Goal: Task Accomplishment & Management: Complete application form

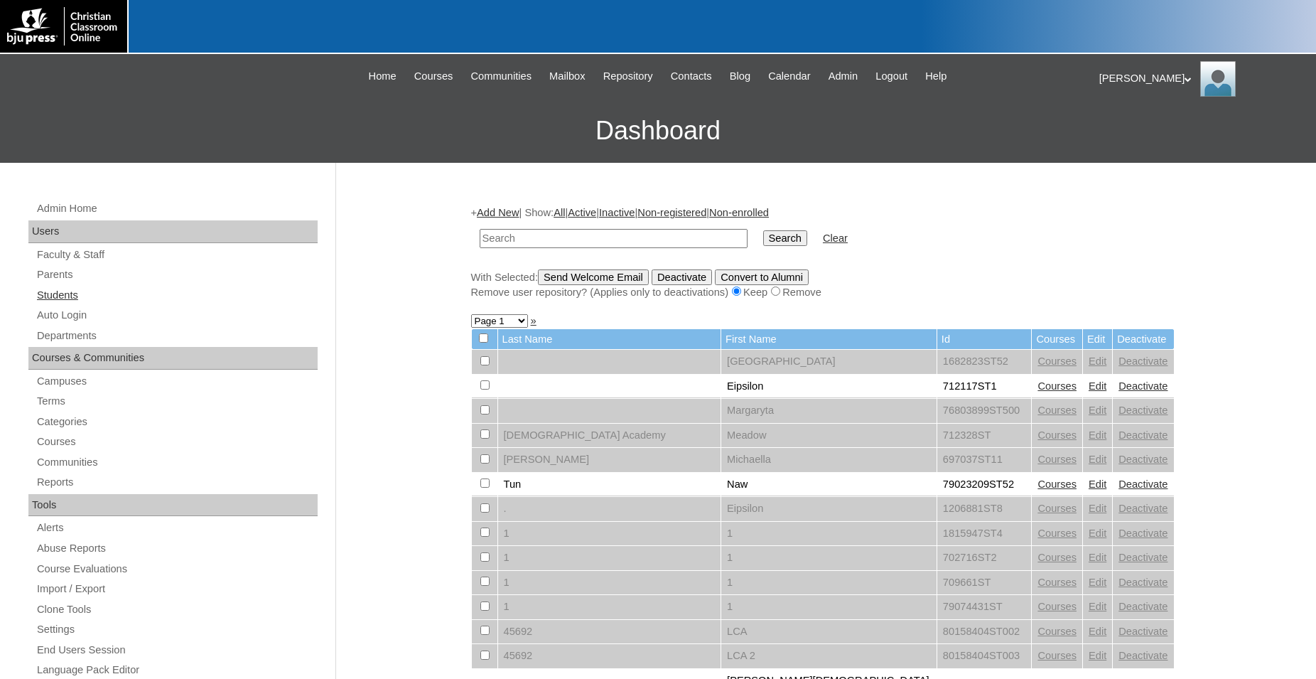
click at [77, 295] on link "Students" at bounding box center [177, 295] width 282 height 18
click at [598, 237] on input "text" at bounding box center [614, 238] width 268 height 19
type input "783856"
click at [763, 230] on input "Search" at bounding box center [785, 238] width 44 height 16
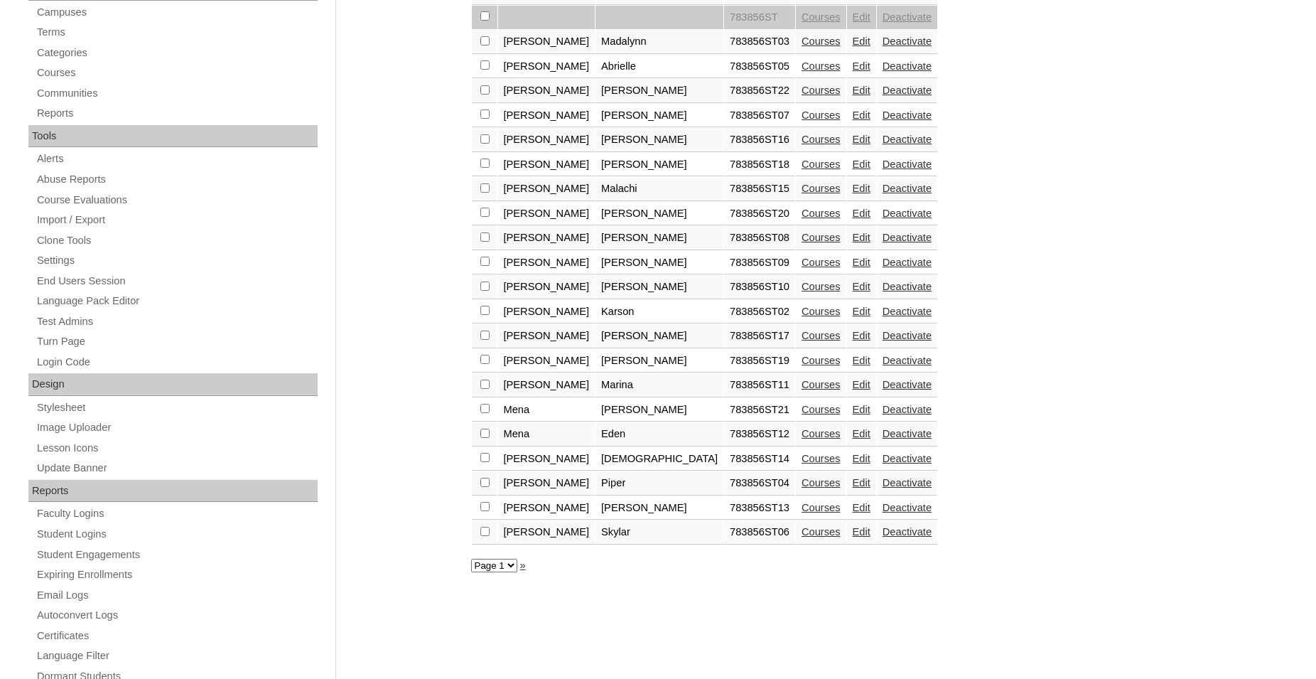
scroll to position [335, 0]
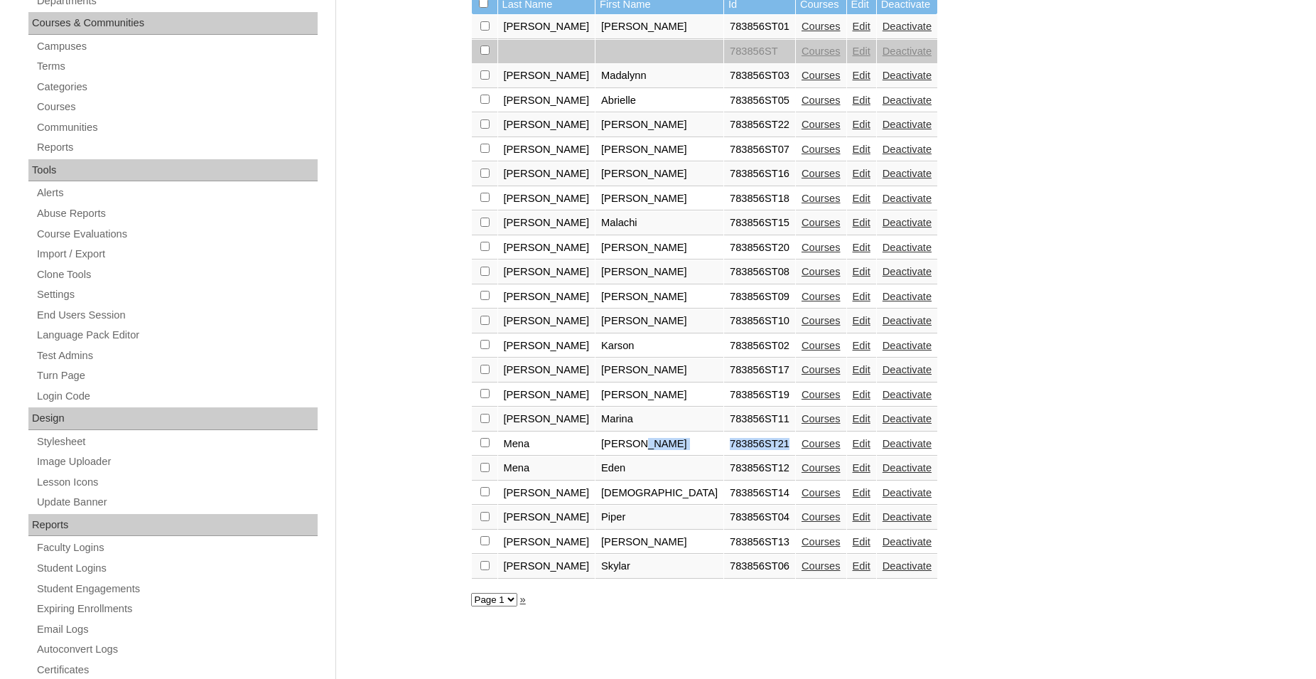
drag, startPoint x: 699, startPoint y: 452, endPoint x: 627, endPoint y: 450, distance: 72.5
click at [627, 450] on tr "[PERSON_NAME] 783856ST21 Courses Edit Deactivate" at bounding box center [705, 444] width 466 height 24
copy tr "783856ST21"
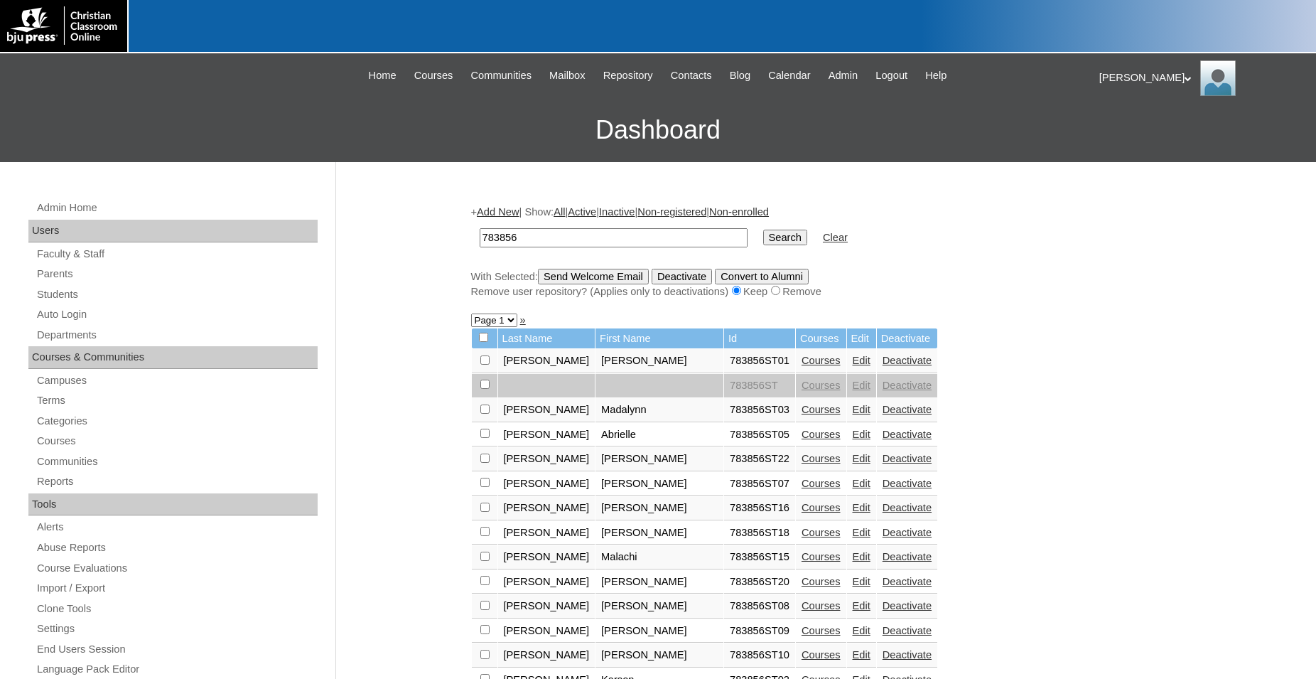
scroll to position [0, 0]
click at [511, 215] on link "Add New" at bounding box center [498, 212] width 42 height 11
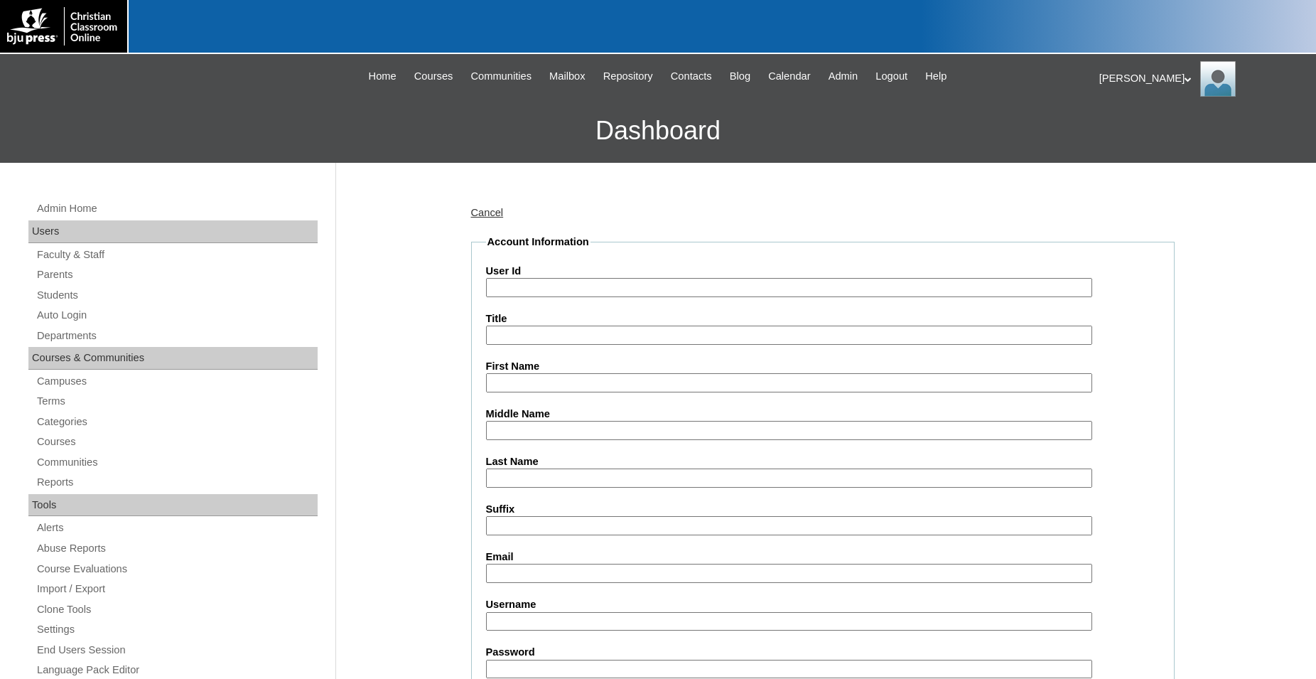
click at [565, 288] on input "User Id" at bounding box center [789, 287] width 606 height 19
paste input "783856ST21"
type input "783856ST22"
click at [571, 379] on input "First Name" at bounding box center [789, 382] width 606 height 19
type input "Tristan"
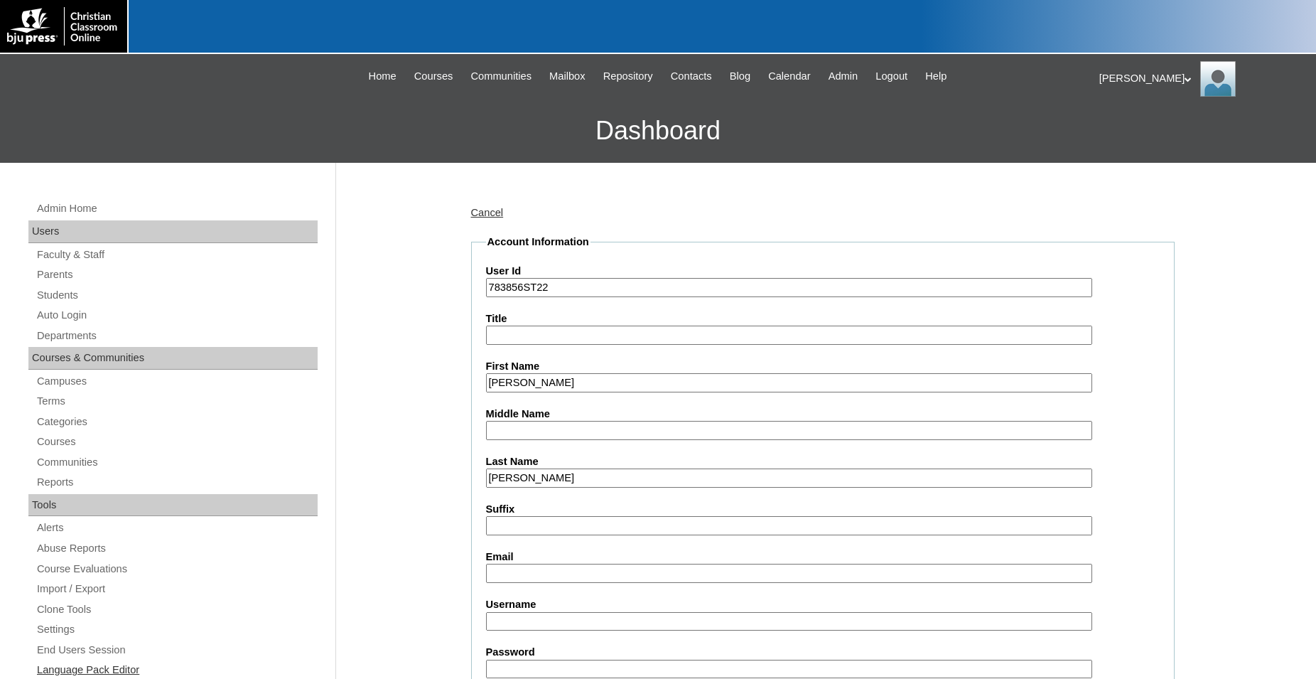
type input "Cowley"
drag, startPoint x: 621, startPoint y: 572, endPoint x: 883, endPoint y: 558, distance: 262.6
click at [622, 572] on input "Email" at bounding box center [789, 572] width 606 height 19
click at [627, 577] on input "Email" at bounding box center [789, 572] width 606 height 19
paste input "tristan.cowley13@gmail.com"
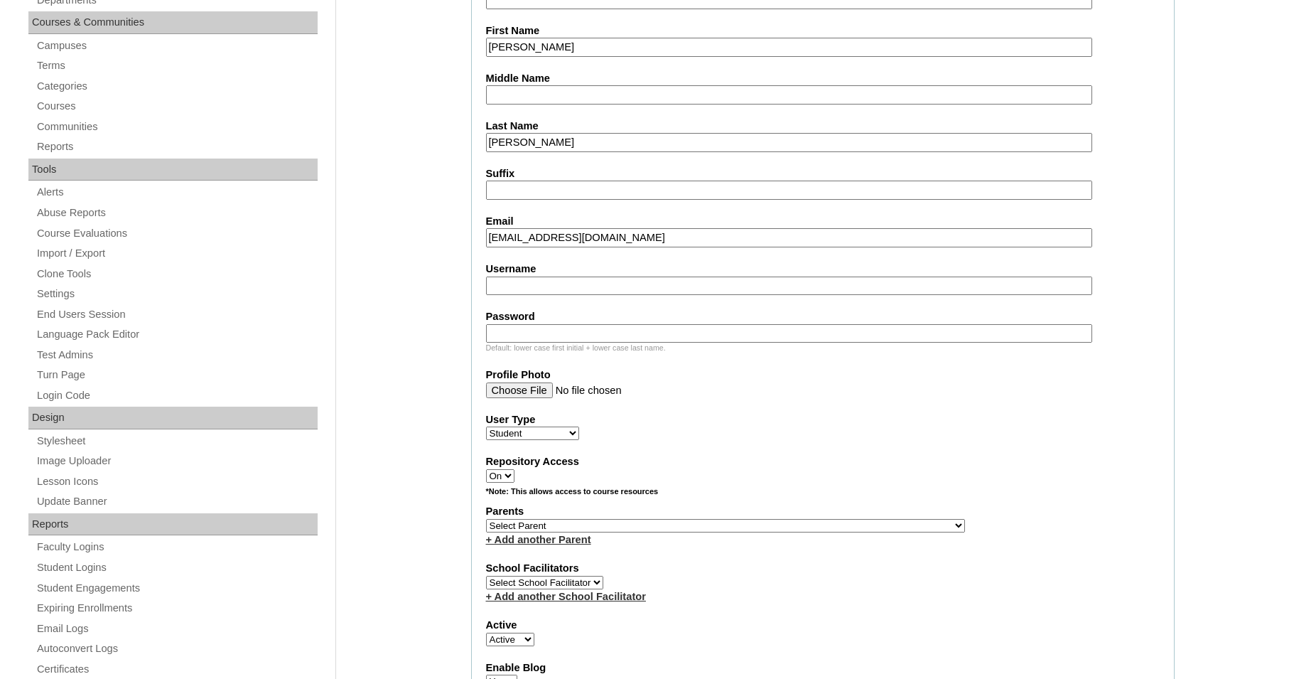
scroll to position [362, 0]
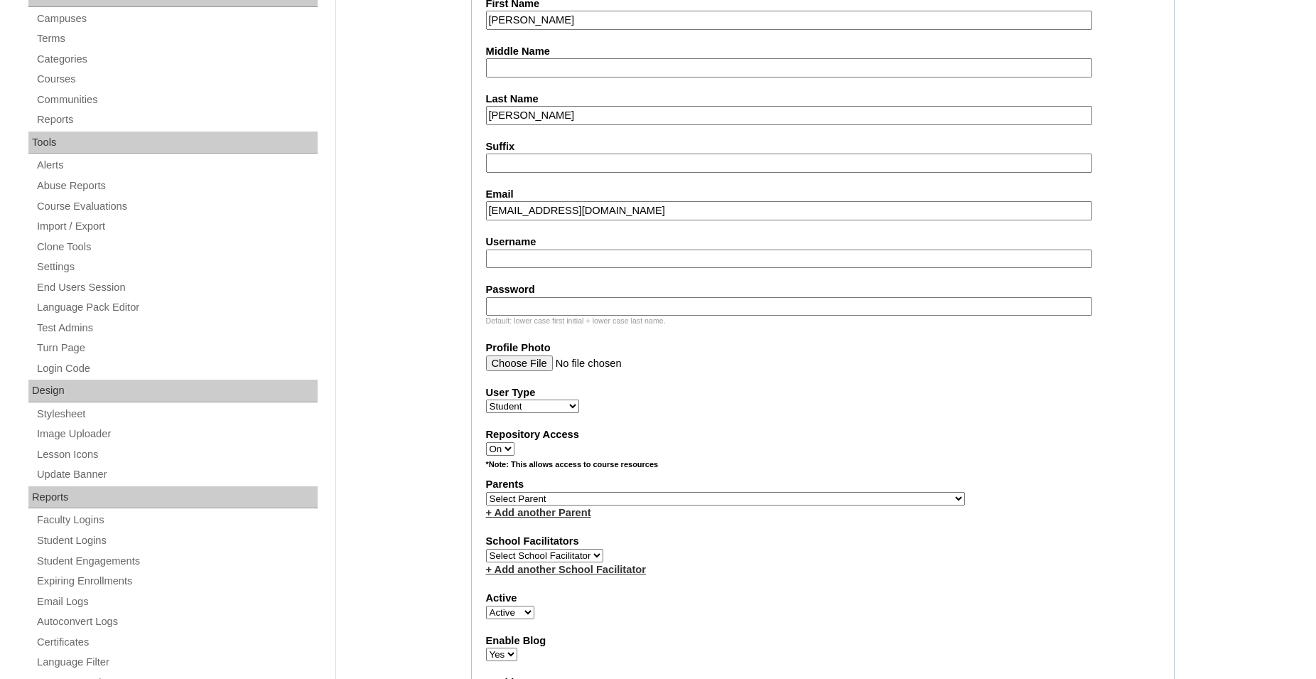
type input "tristan.cowley13@gmail.com"
select select "36381"
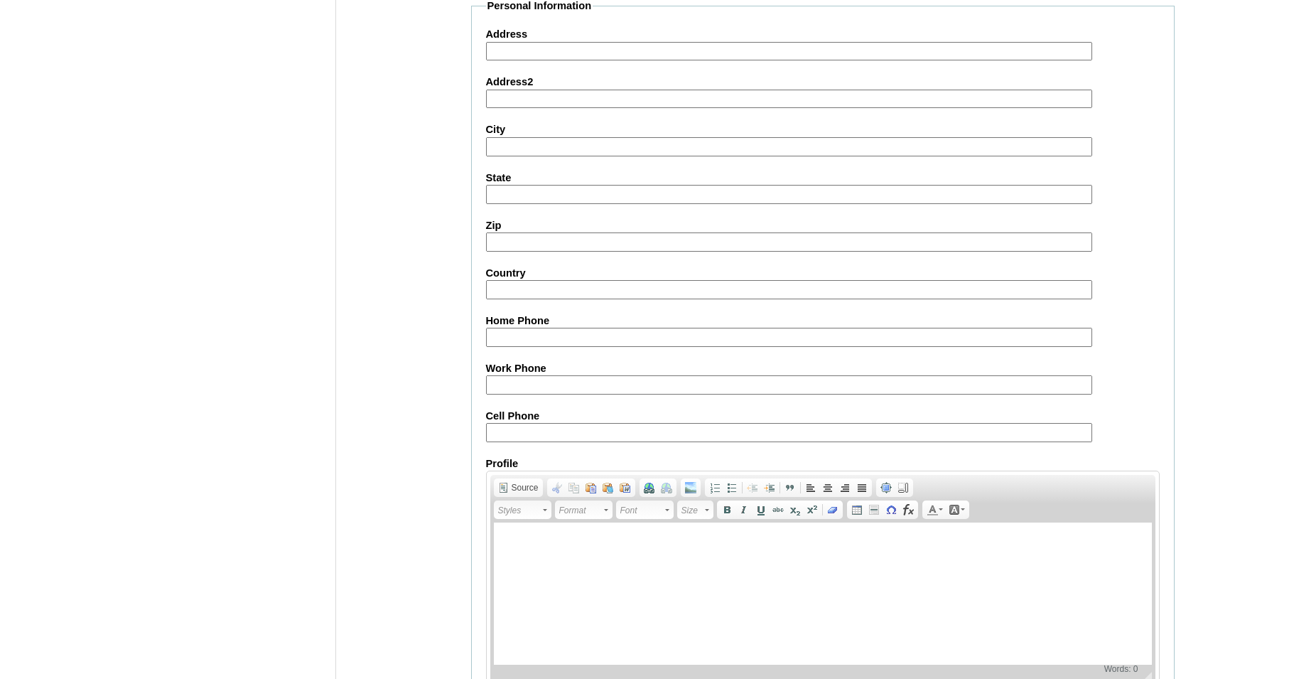
scroll to position [1506, 0]
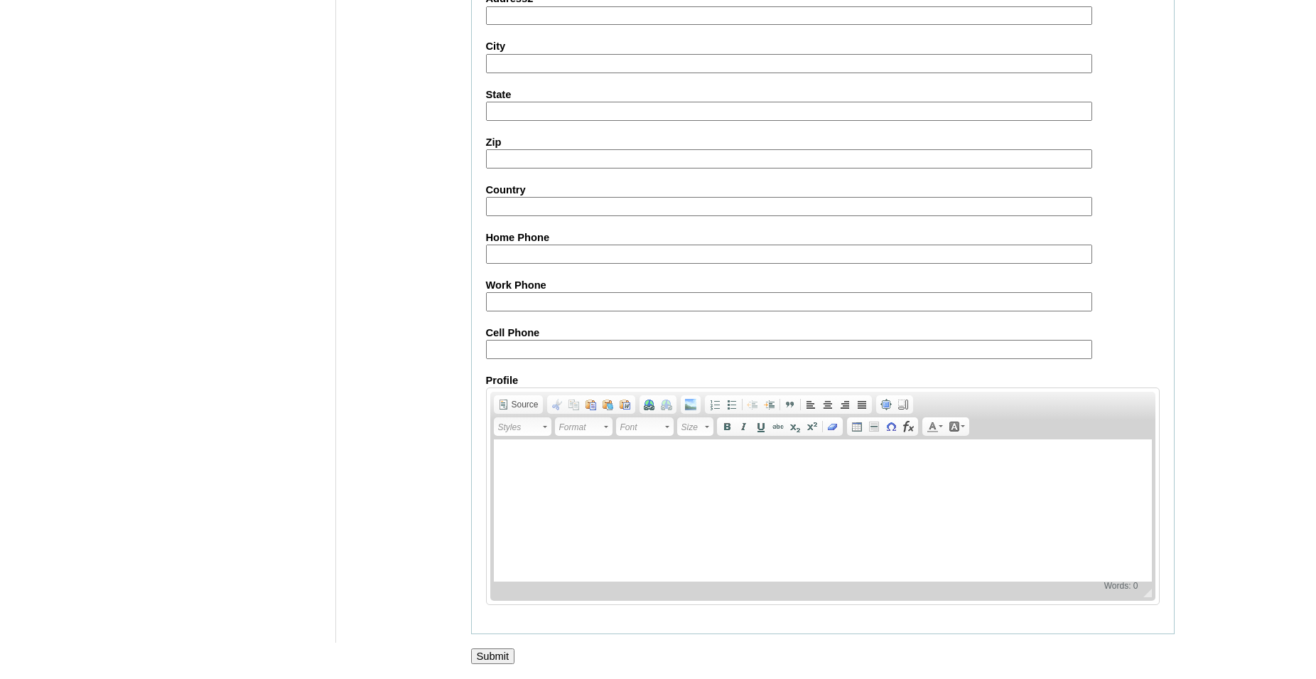
click at [485, 652] on input "Submit" at bounding box center [493, 656] width 44 height 16
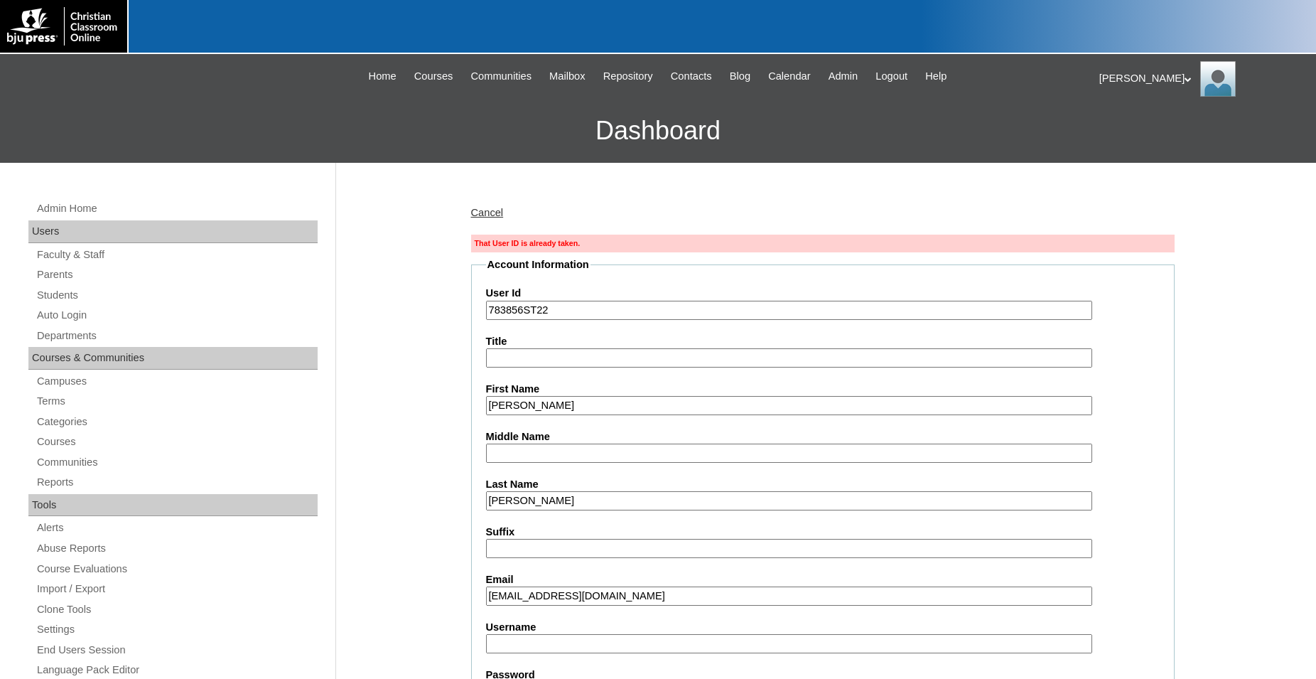
click at [561, 312] on input "783856ST22" at bounding box center [789, 310] width 606 height 19
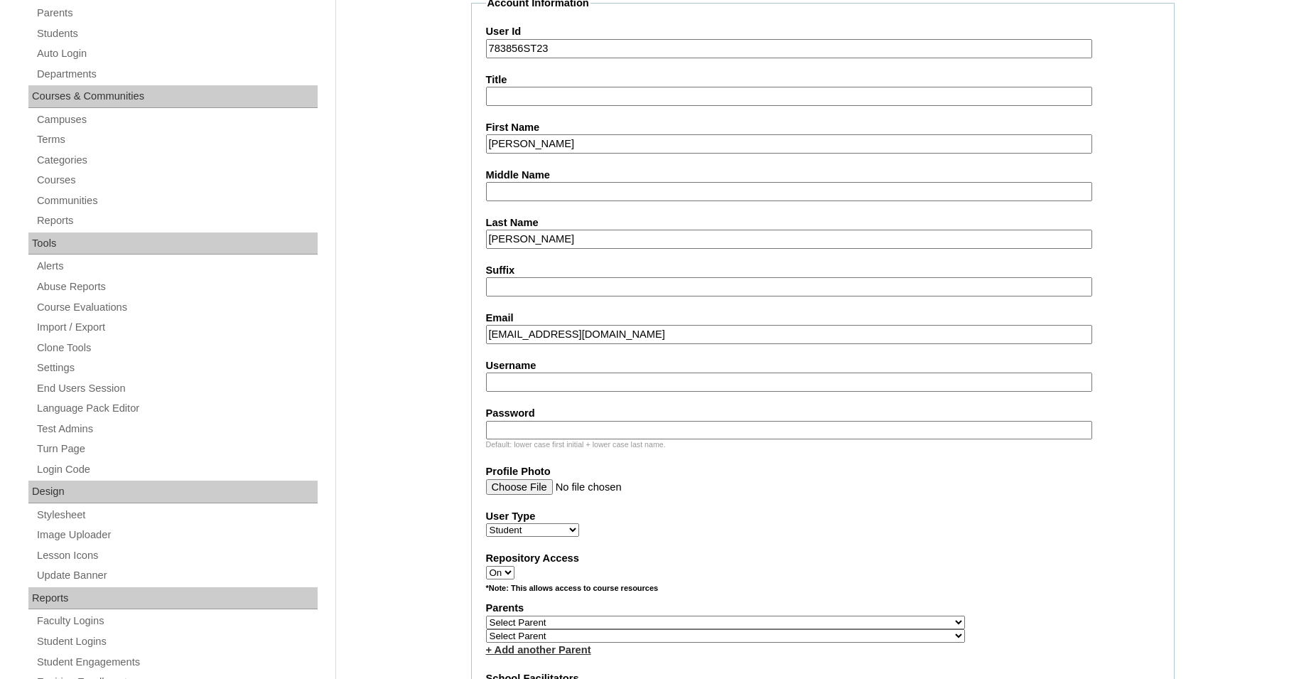
scroll to position [290, 0]
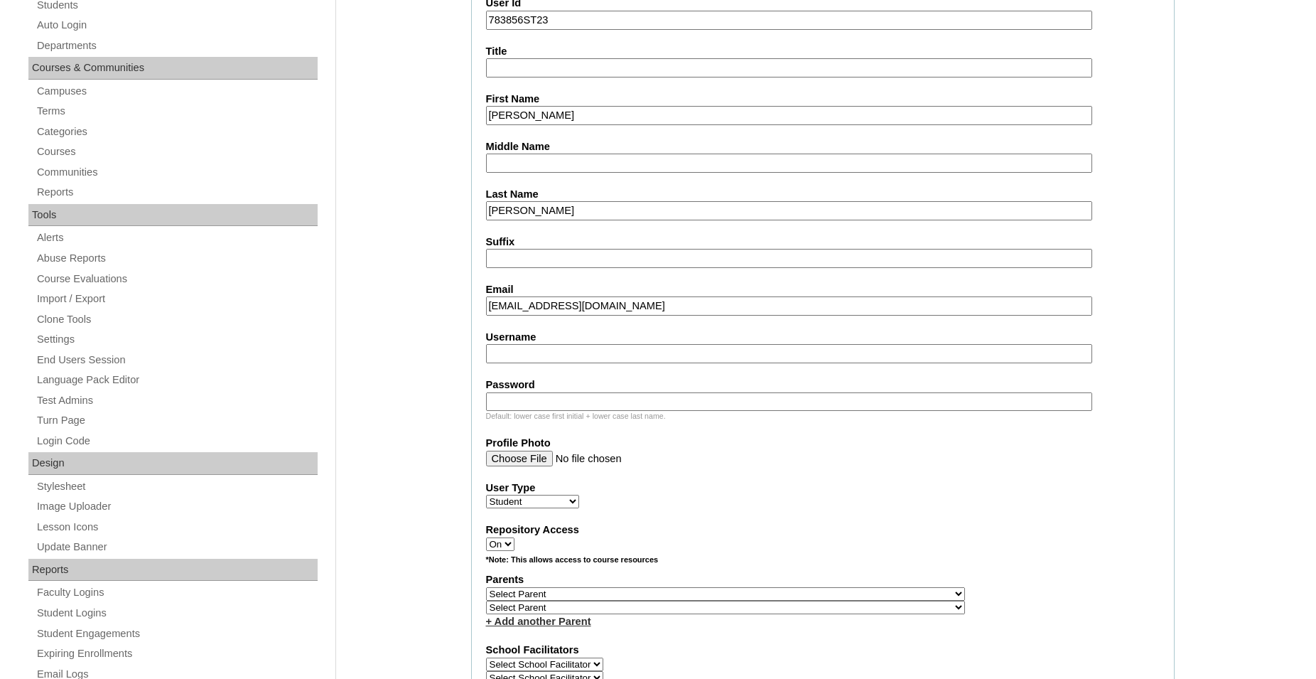
type input "783856ST23"
select select "36381"
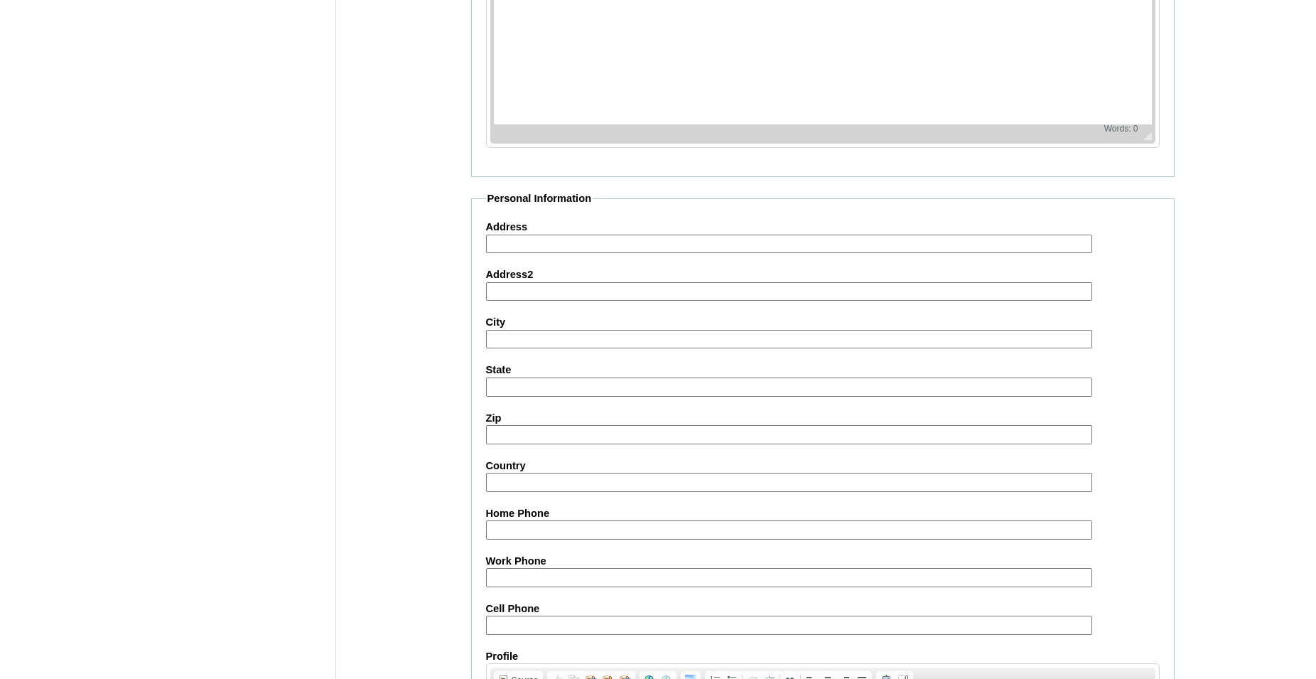
scroll to position [1560, 0]
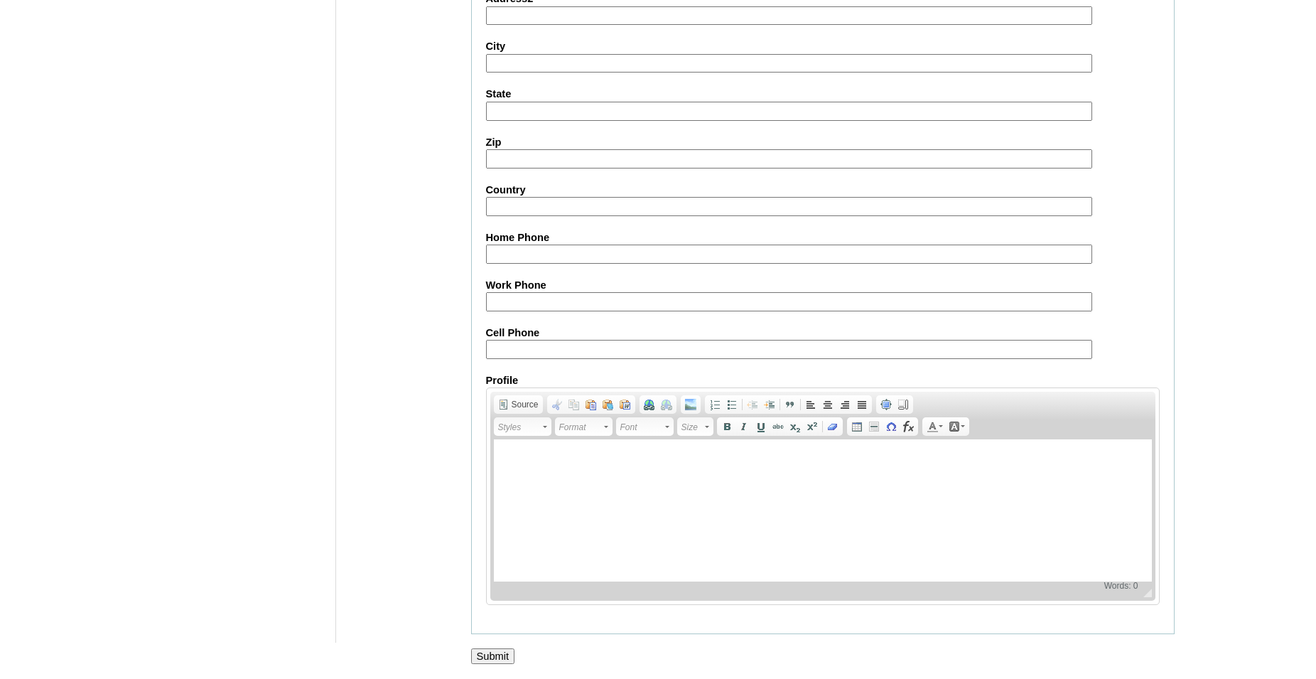
click at [490, 654] on input "Submit" at bounding box center [493, 656] width 44 height 16
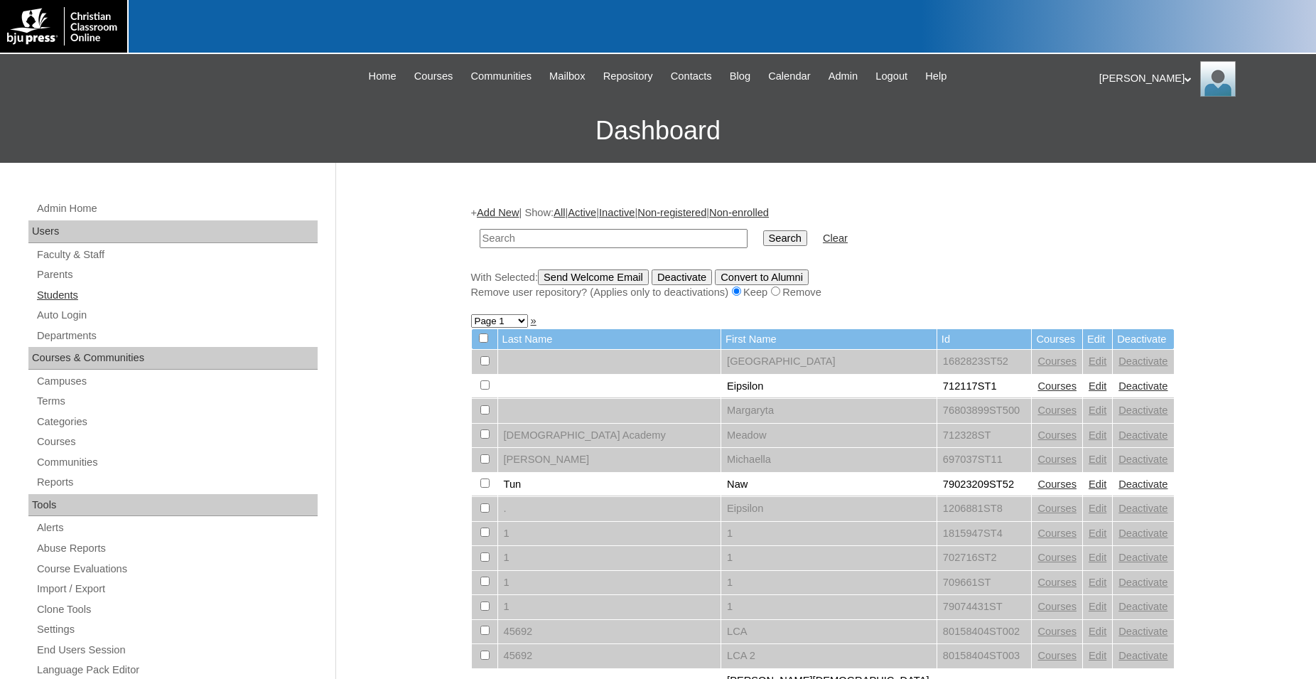
click at [61, 298] on link "Students" at bounding box center [177, 295] width 282 height 18
click at [634, 239] on input "text" at bounding box center [614, 238] width 268 height 19
click at [625, 239] on input "text" at bounding box center [614, 238] width 268 height 19
type input "783856"
click at [763, 230] on input "Search" at bounding box center [785, 238] width 44 height 16
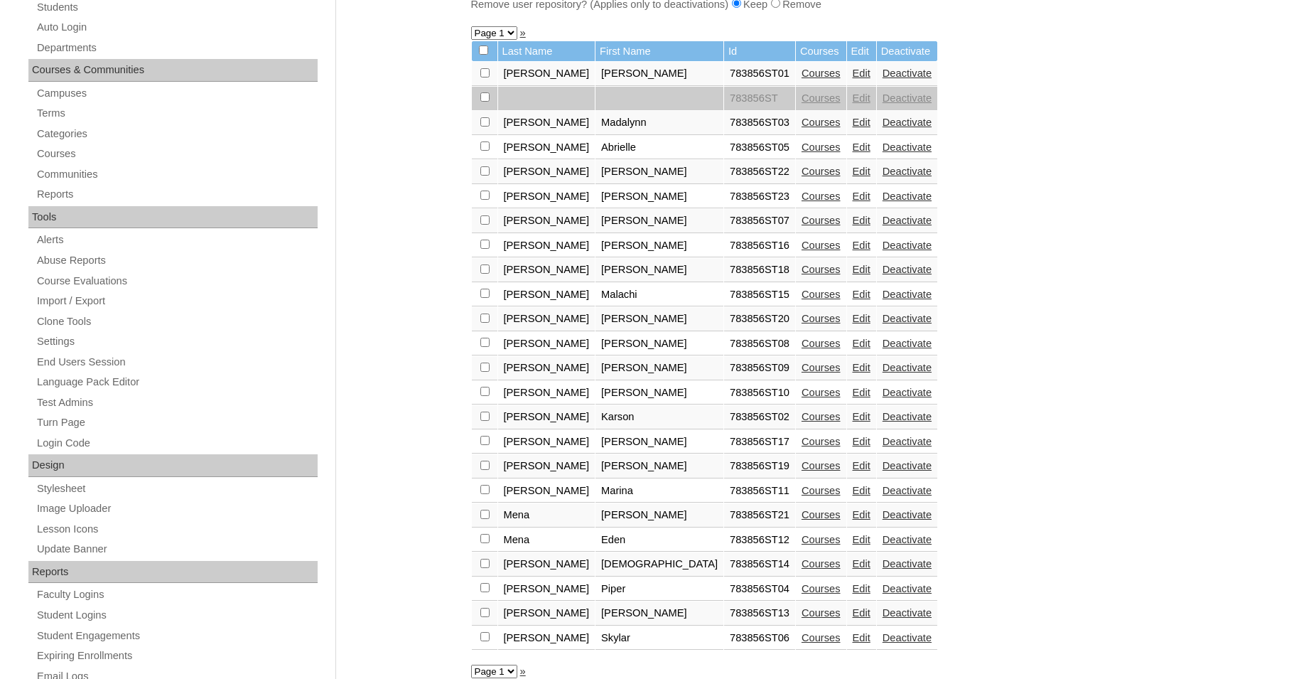
scroll to position [290, 0]
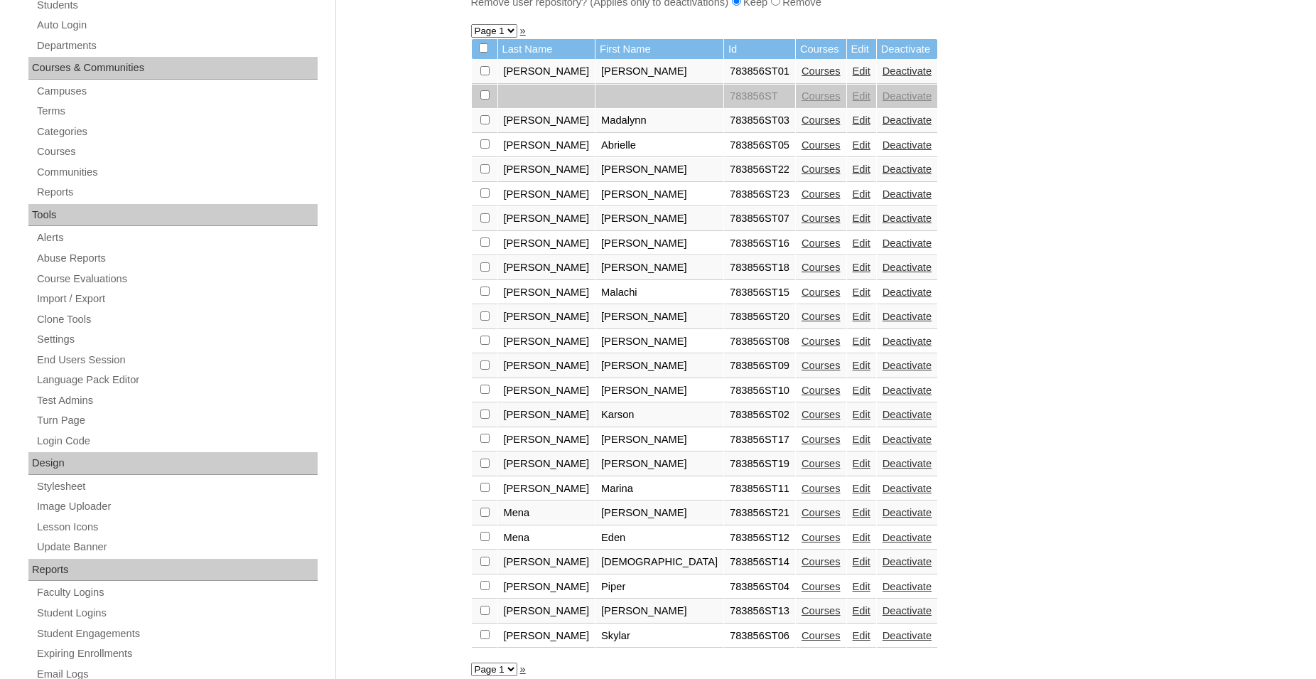
click at [801, 200] on link "Courses" at bounding box center [820, 193] width 39 height 11
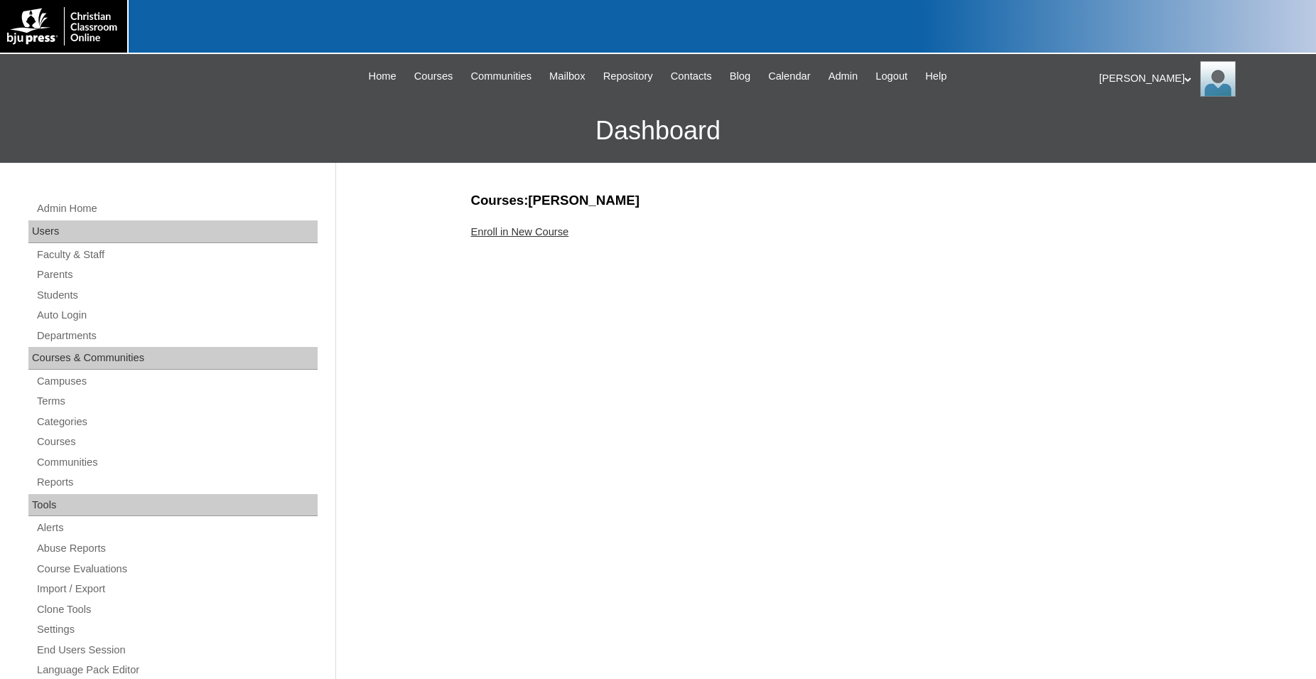
click at [534, 232] on link "Enroll in New Course" at bounding box center [520, 231] width 98 height 11
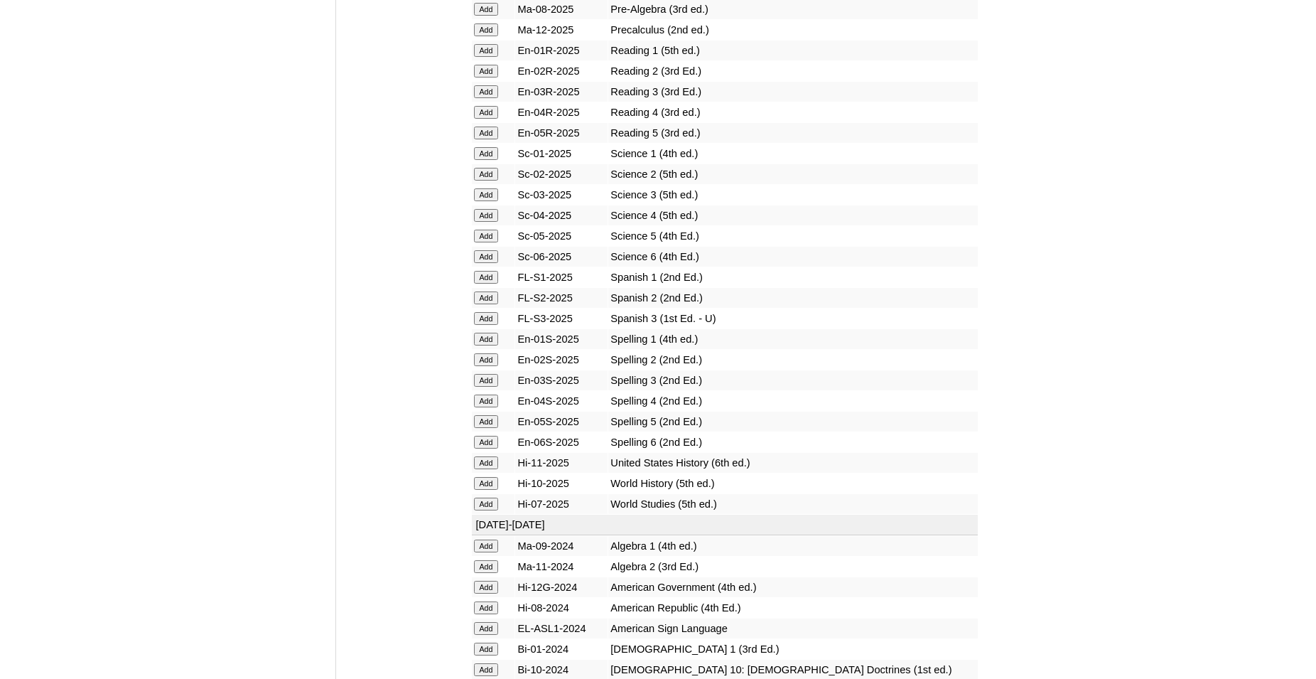
scroll to position [1667, 0]
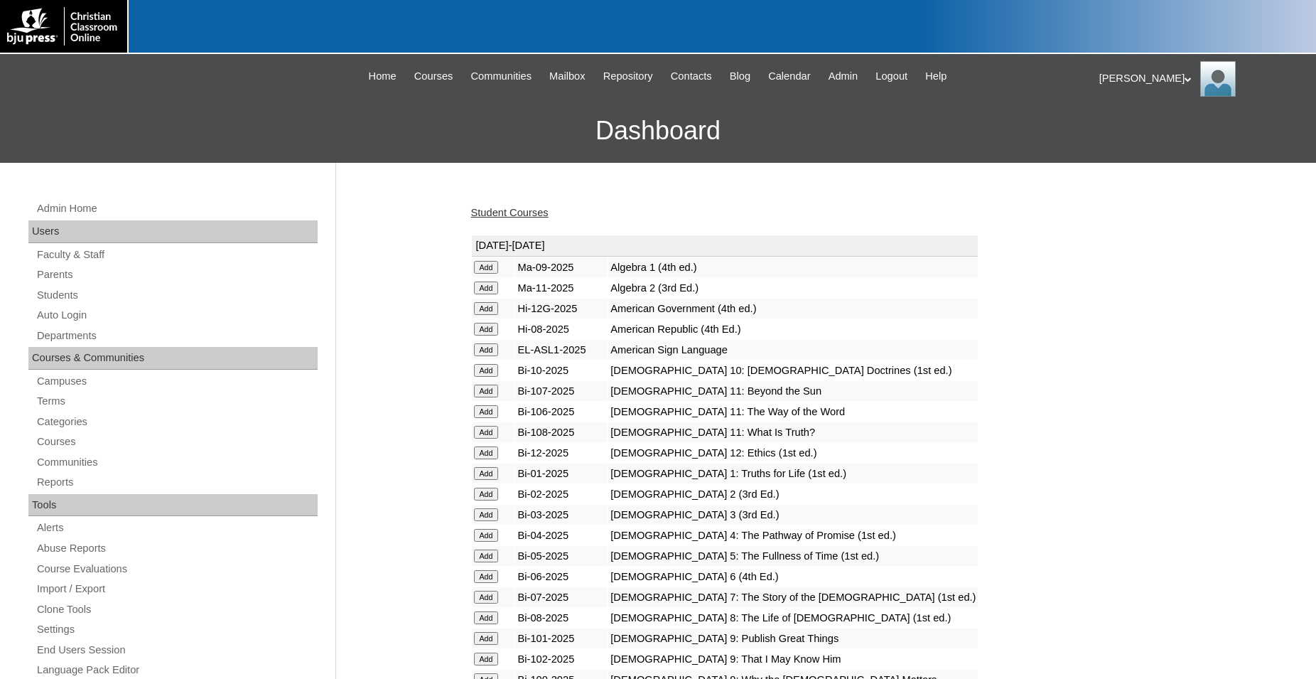
click at [525, 214] on link "Student Courses" at bounding box center [509, 212] width 77 height 11
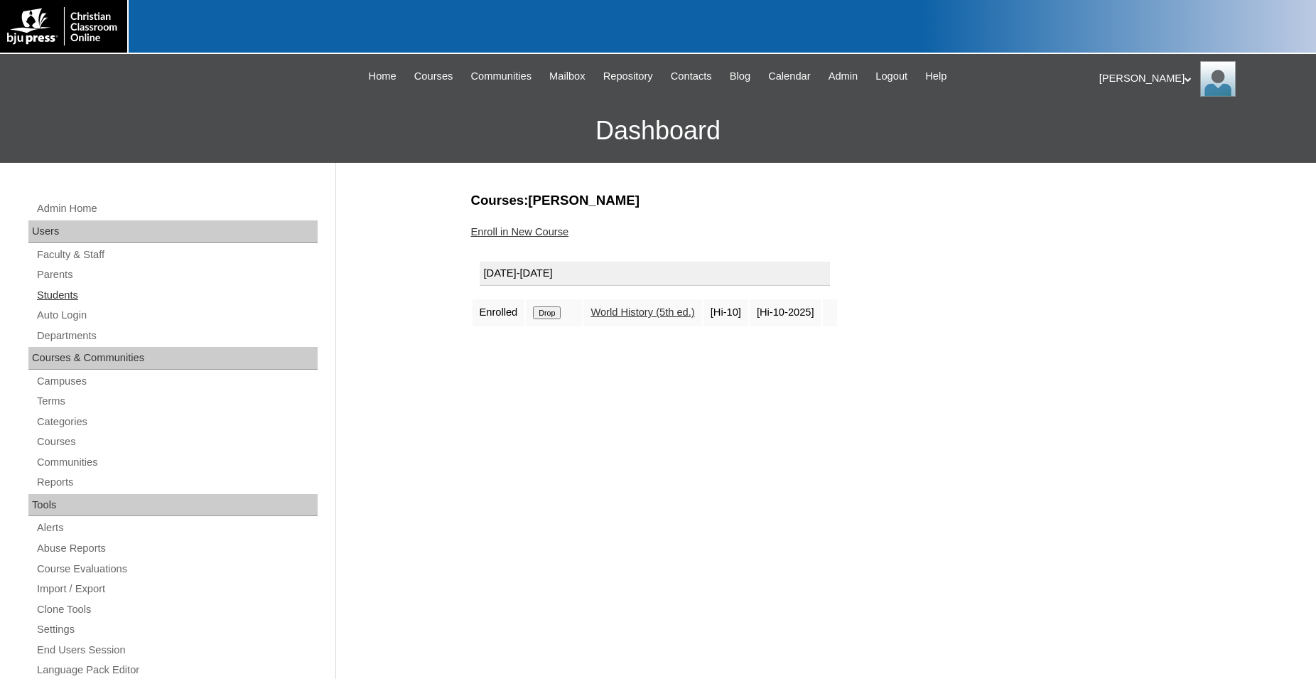
click at [63, 295] on link "Students" at bounding box center [177, 295] width 282 height 18
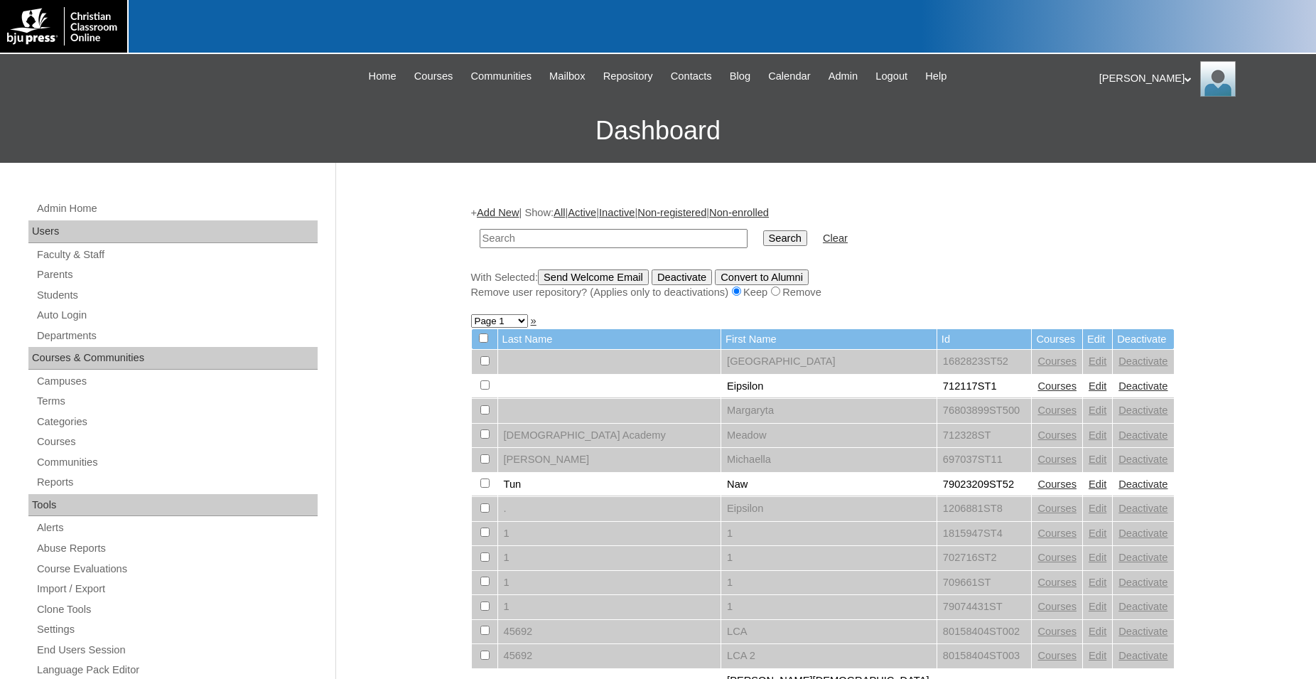
click at [557, 237] on input "text" at bounding box center [614, 238] width 268 height 19
type input "783856"
click at [763, 230] on input "Search" at bounding box center [785, 238] width 44 height 16
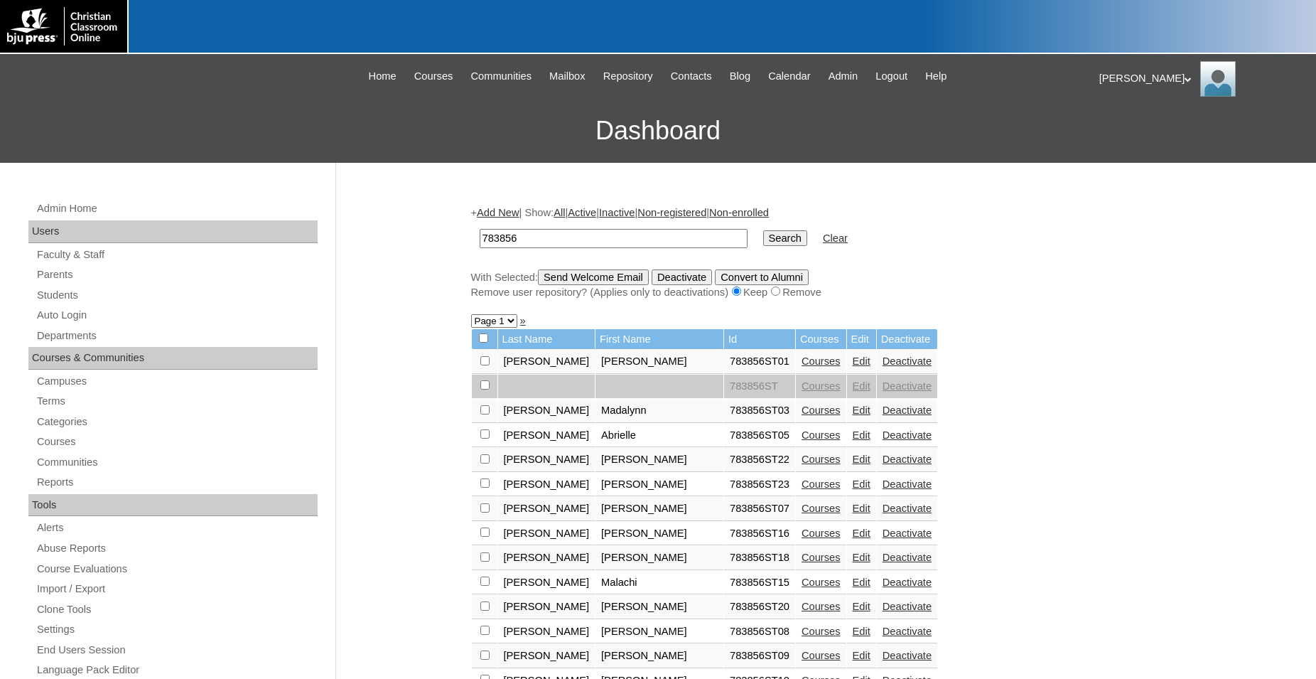
click at [487, 365] on input "checkbox" at bounding box center [484, 360] width 9 height 9
checkbox input "true"
click at [624, 279] on input "Send Welcome Email" at bounding box center [593, 277] width 111 height 16
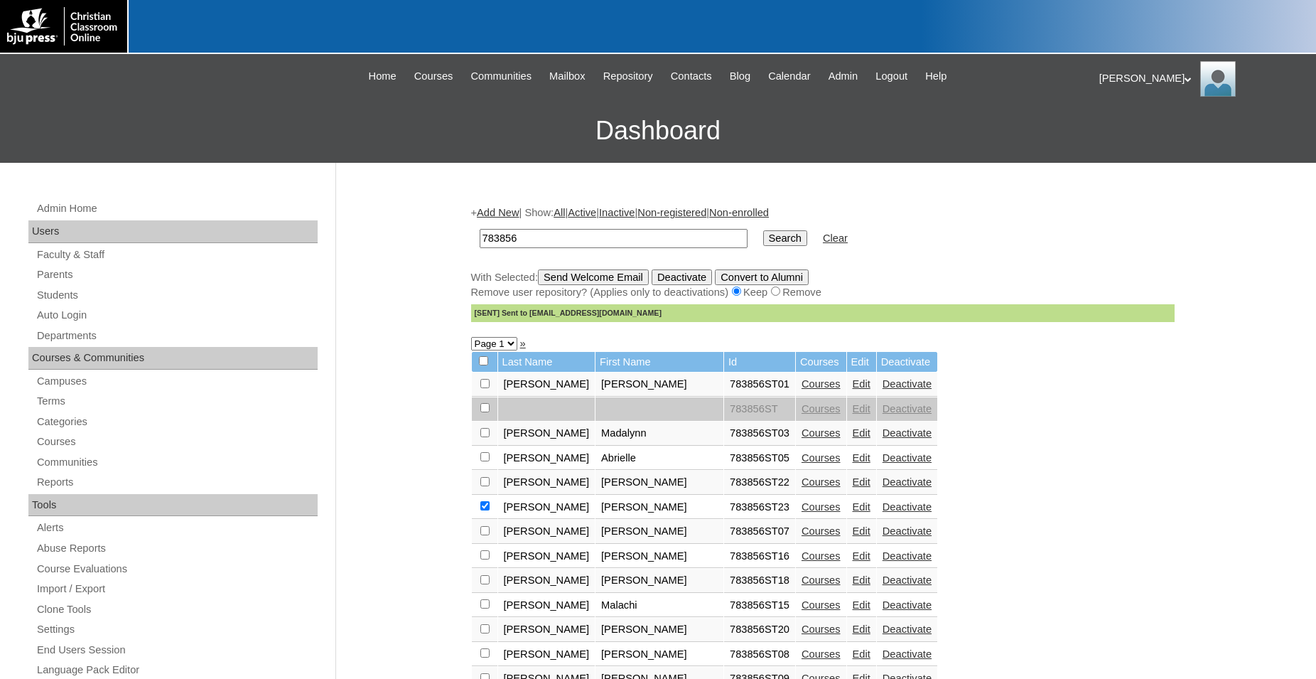
drag, startPoint x: 600, startPoint y: 242, endPoint x: 446, endPoint y: 222, distance: 156.2
click at [480, 229] on input "783856" at bounding box center [614, 238] width 268 height 19
type input "80189220"
click at [763, 230] on input "Search" at bounding box center [785, 238] width 44 height 16
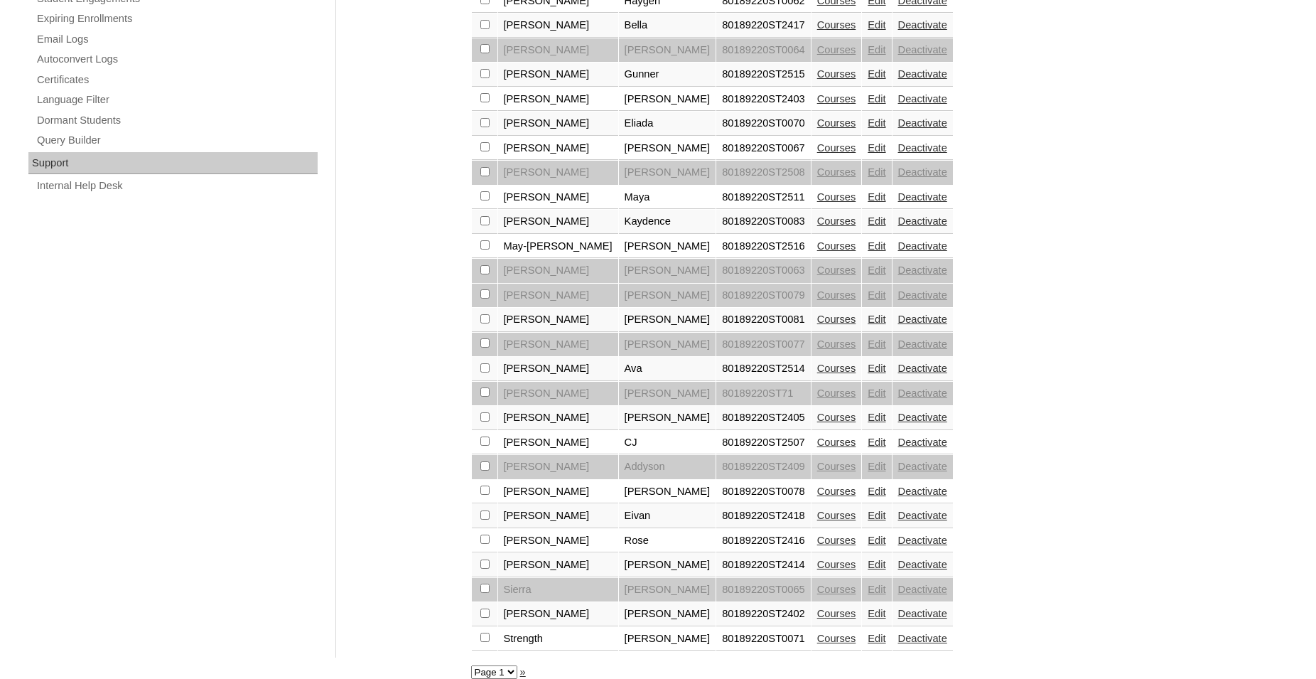
scroll to position [963, 0]
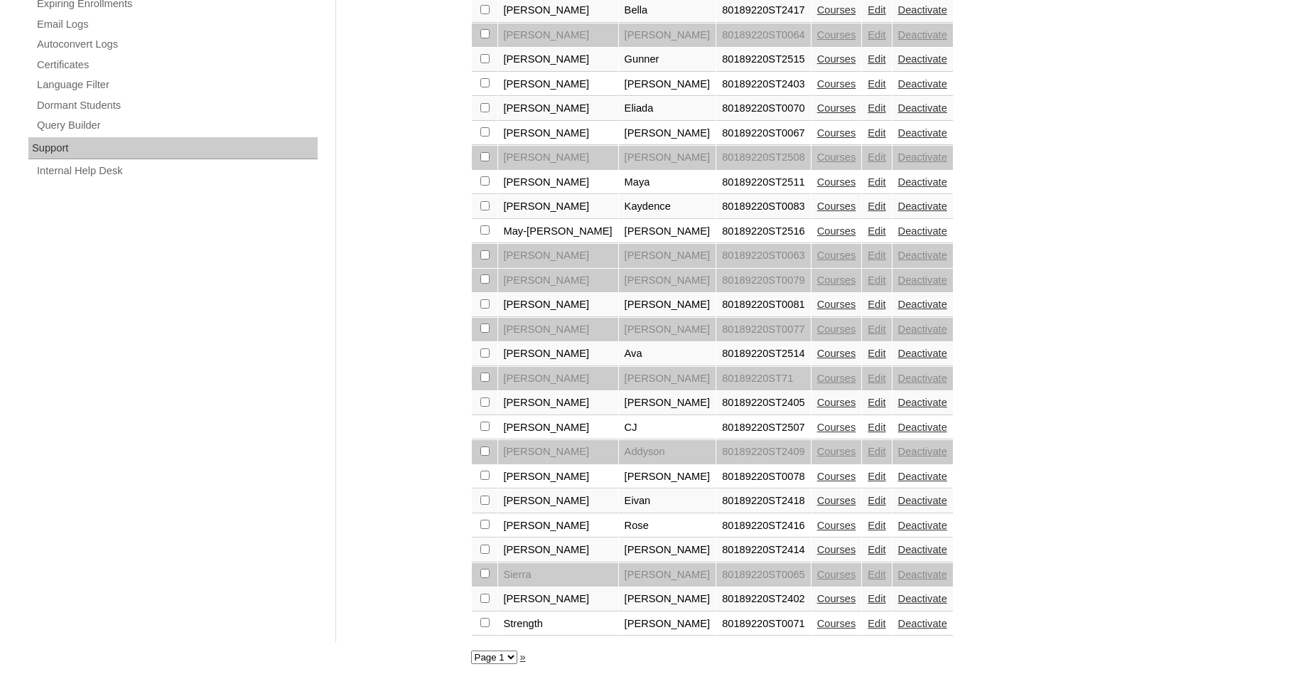
click at [868, 348] on link "Edit" at bounding box center [877, 352] width 18 height 11
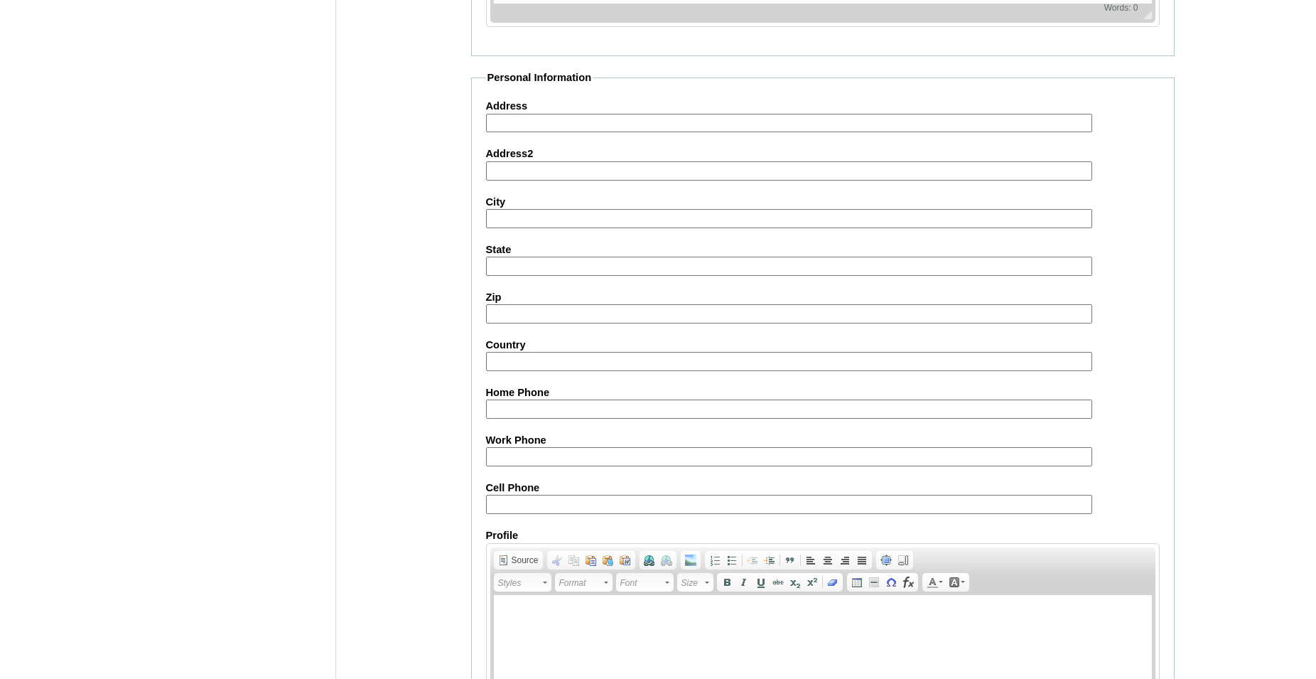
scroll to position [1543, 0]
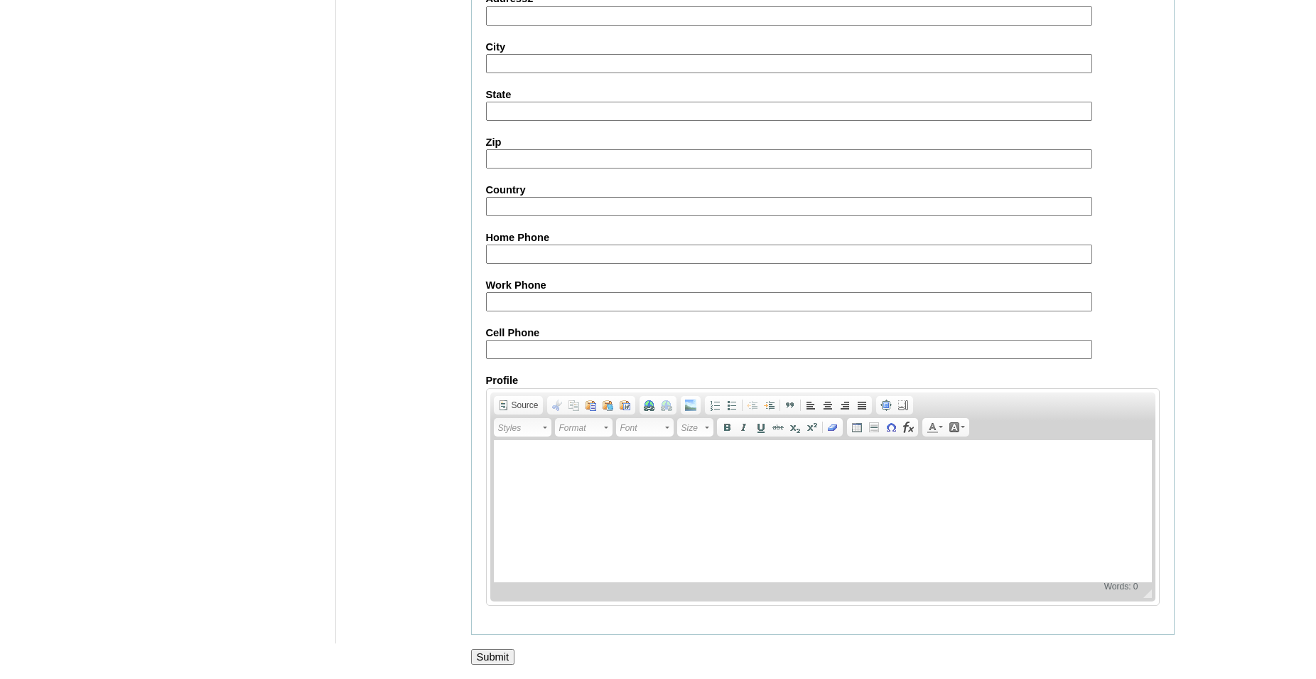
click at [494, 658] on input "Submit" at bounding box center [493, 657] width 44 height 16
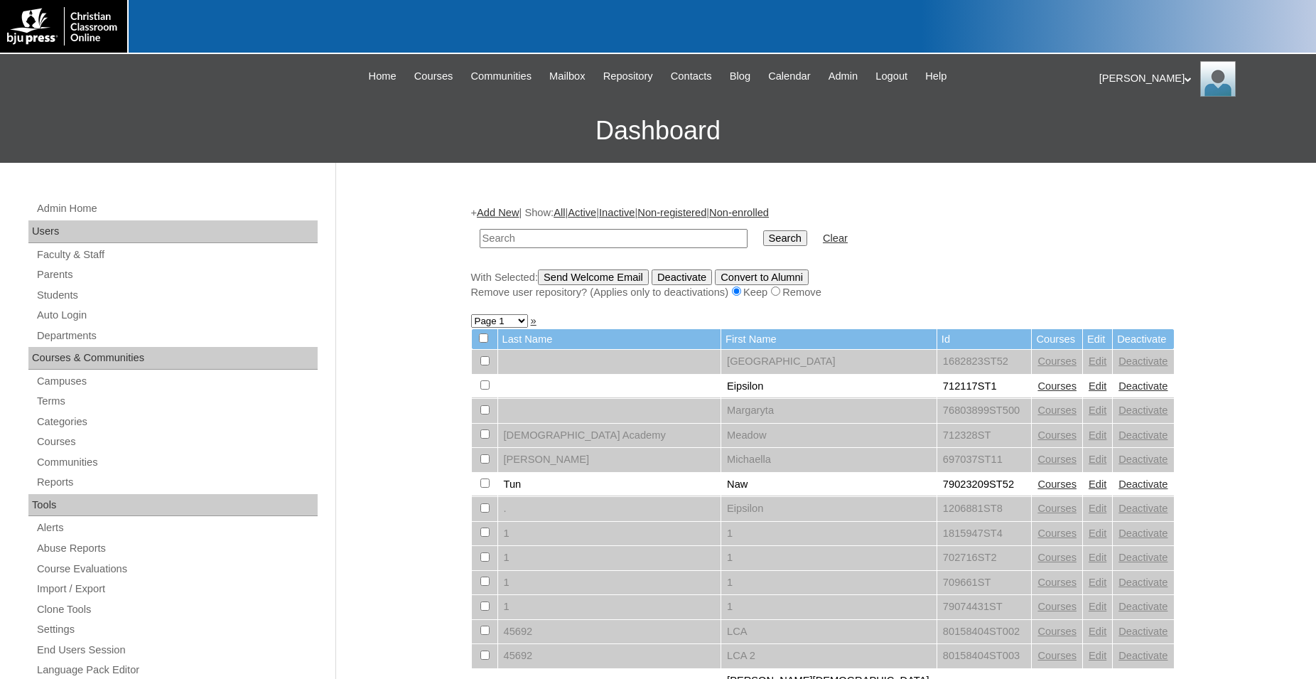
click at [626, 239] on input "text" at bounding box center [614, 238] width 268 height 19
click at [585, 237] on input "text" at bounding box center [614, 238] width 268 height 19
type input "801189220"
click at [763, 230] on input "Search" at bounding box center [785, 238] width 44 height 16
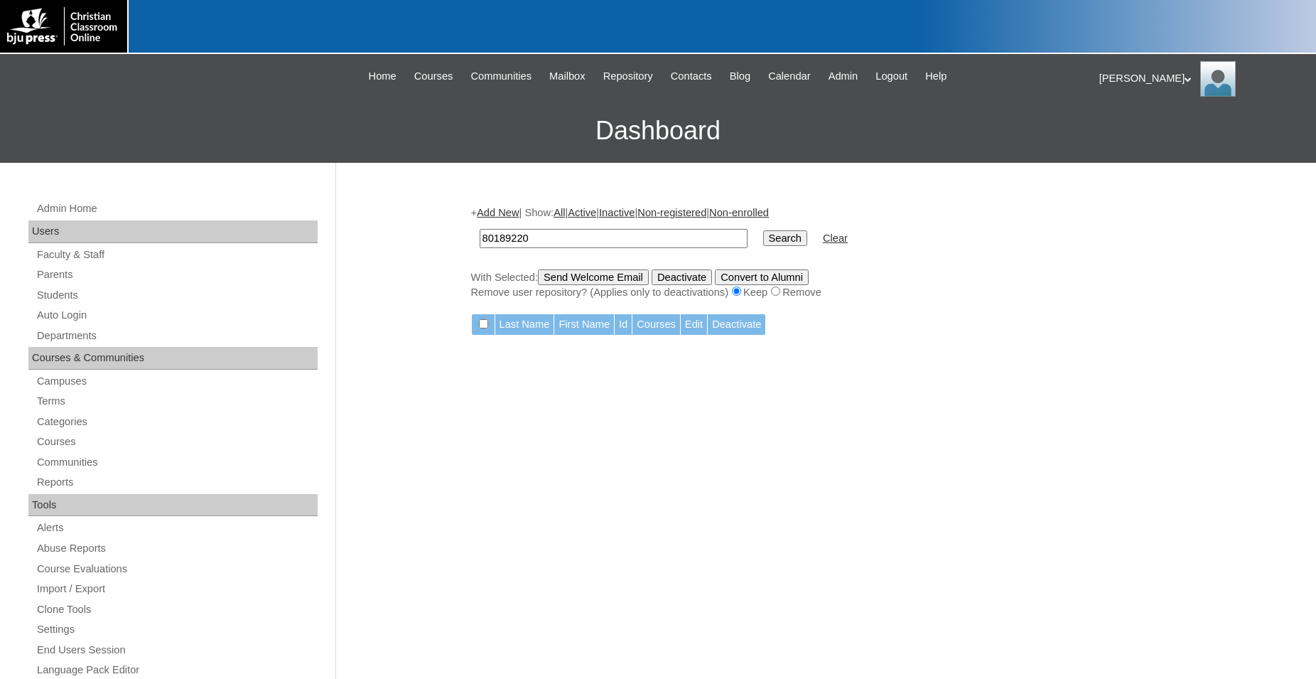
type input "80189220"
click at [763, 230] on input "Search" at bounding box center [785, 238] width 44 height 16
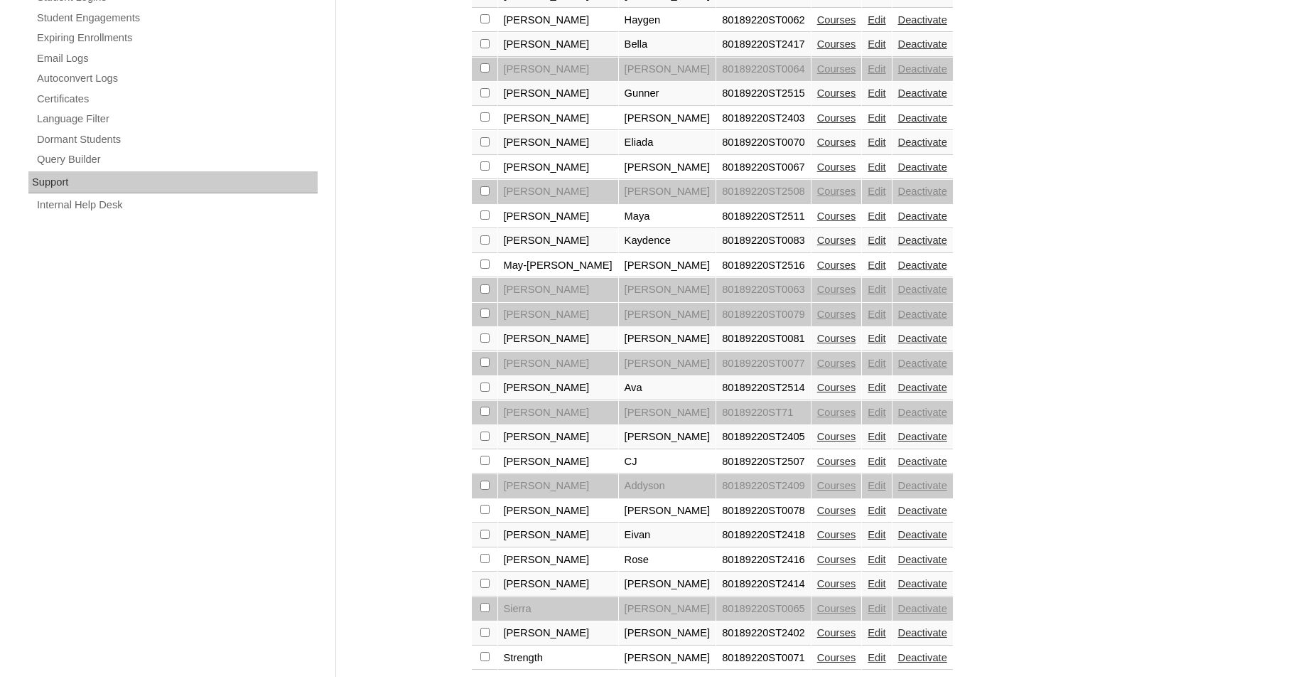
scroll to position [963, 0]
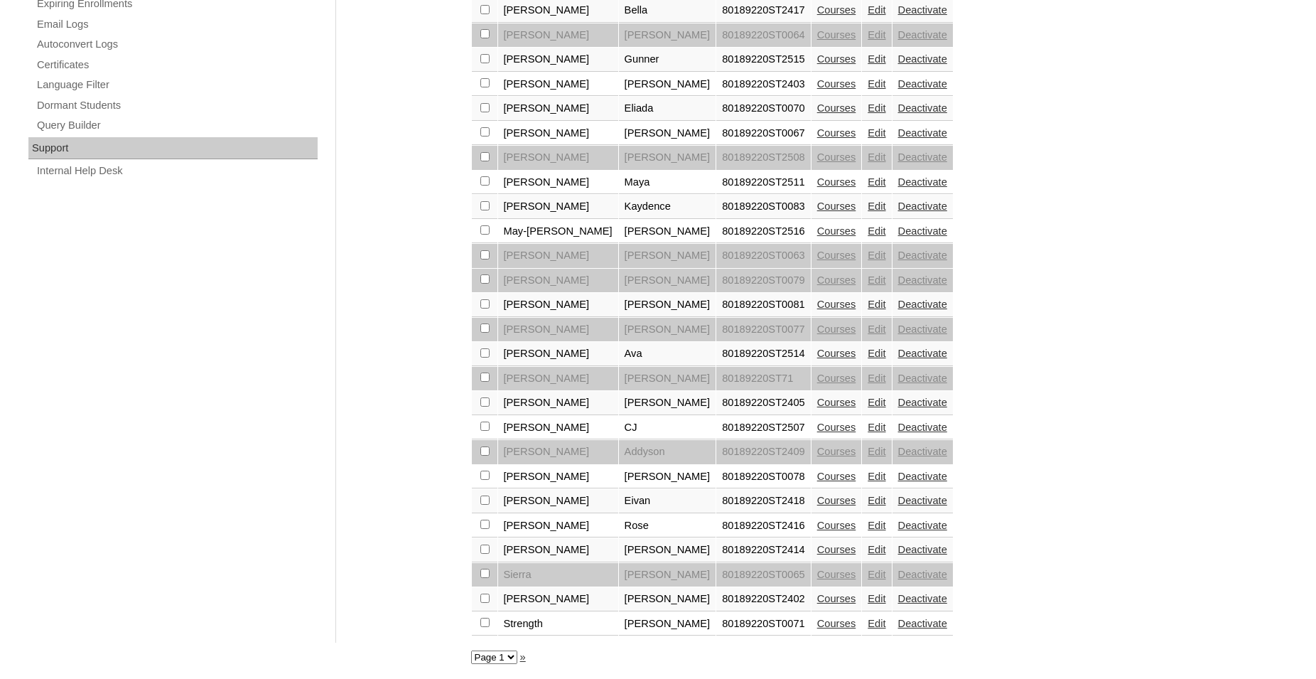
click at [817, 348] on link "Courses" at bounding box center [836, 352] width 39 height 11
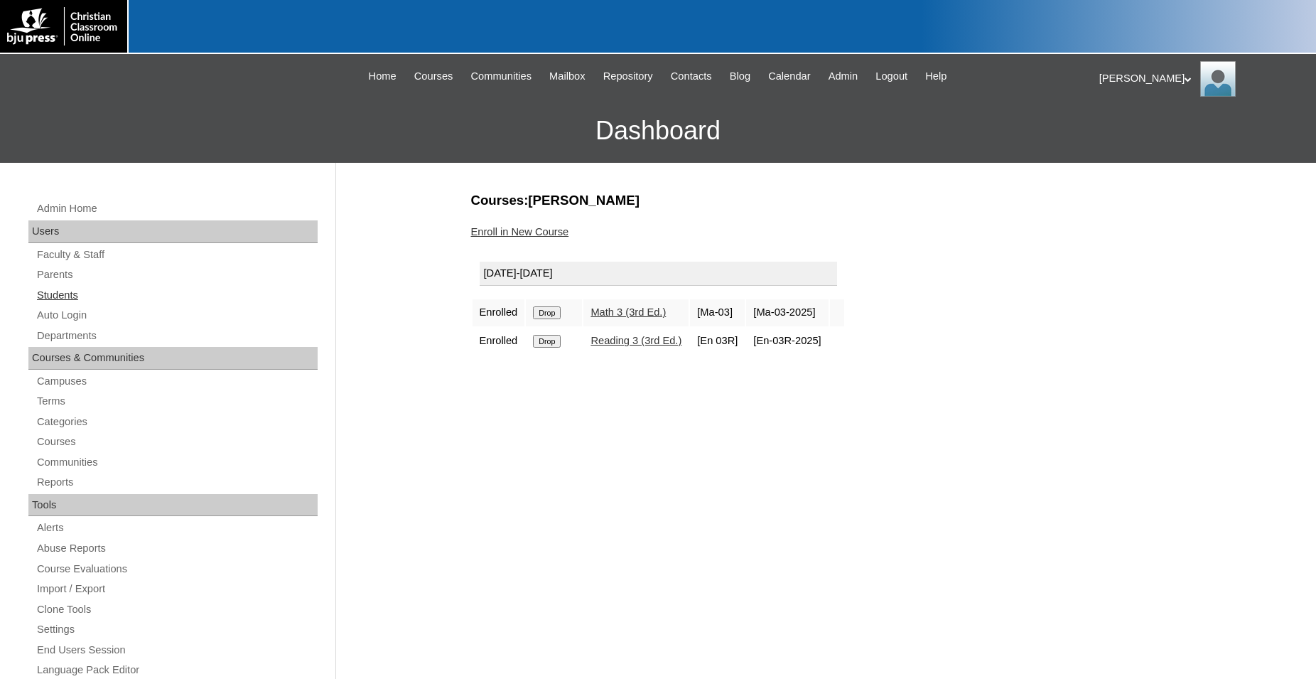
click at [65, 295] on link "Students" at bounding box center [177, 295] width 282 height 18
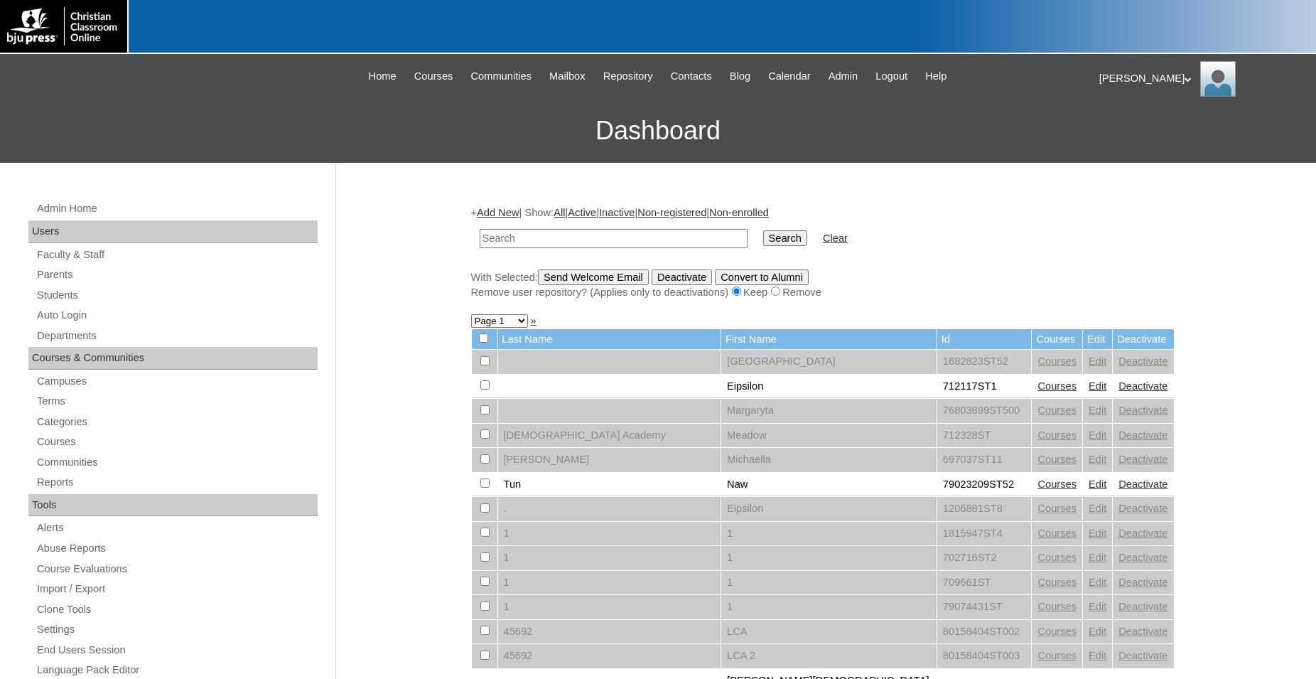
click at [663, 239] on input "text" at bounding box center [614, 238] width 268 height 19
type input "80189220"
click at [763, 230] on input "Search" at bounding box center [785, 238] width 44 height 16
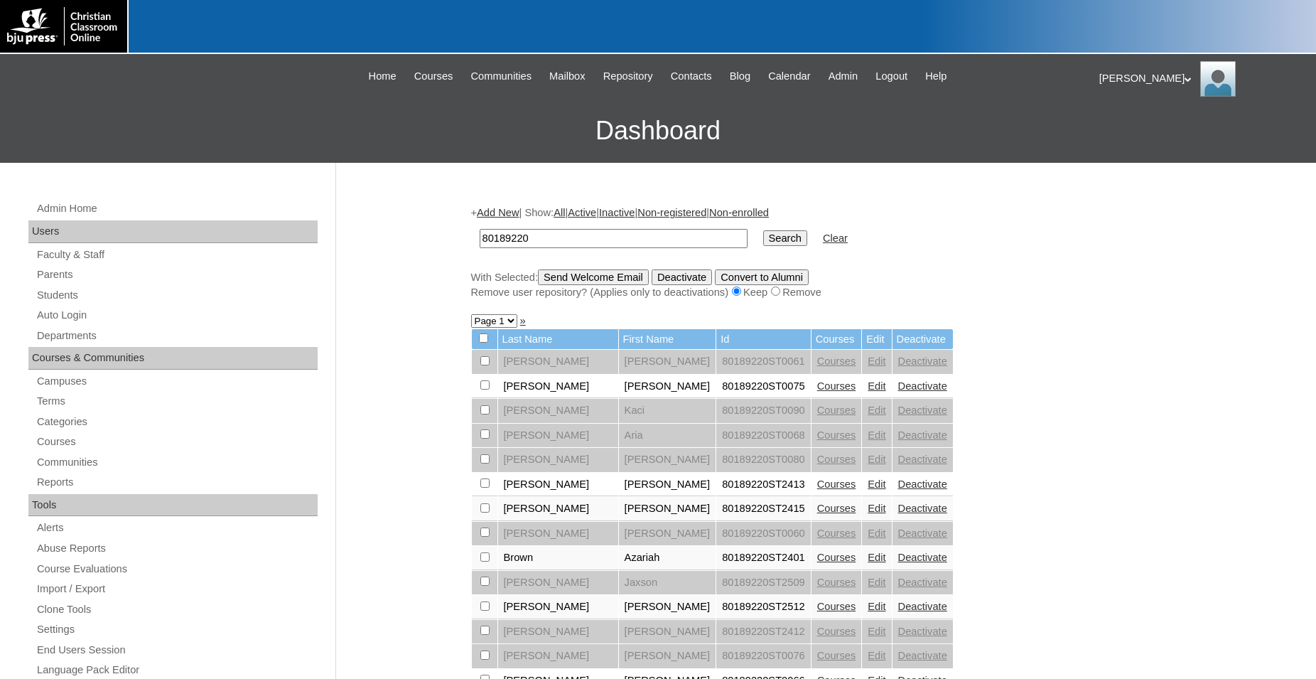
click at [887, 7] on div at bounding box center [658, 27] width 1316 height 54
drag, startPoint x: 627, startPoint y: 244, endPoint x: 709, endPoint y: 239, distance: 81.9
click at [709, 239] on input "80189220" at bounding box center [614, 238] width 268 height 19
click at [765, 239] on input "Search" at bounding box center [785, 238] width 44 height 16
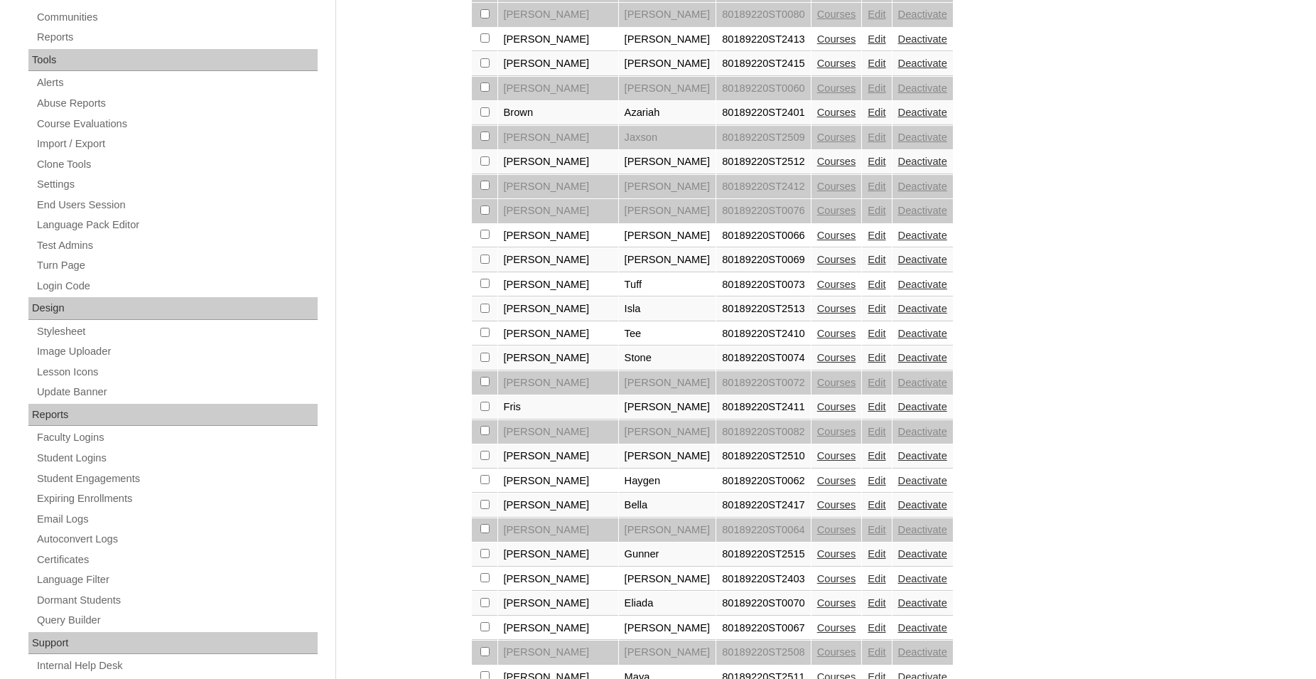
scroll to position [580, 0]
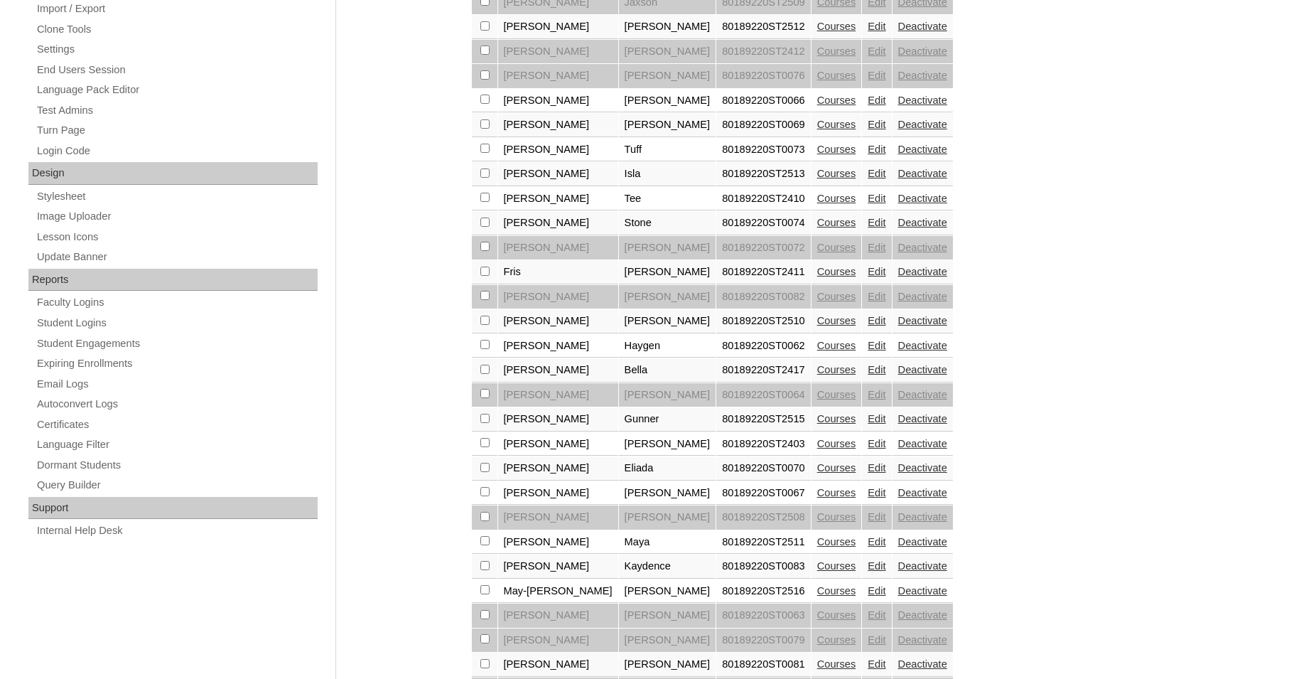
click at [817, 326] on link "Courses" at bounding box center [836, 320] width 39 height 11
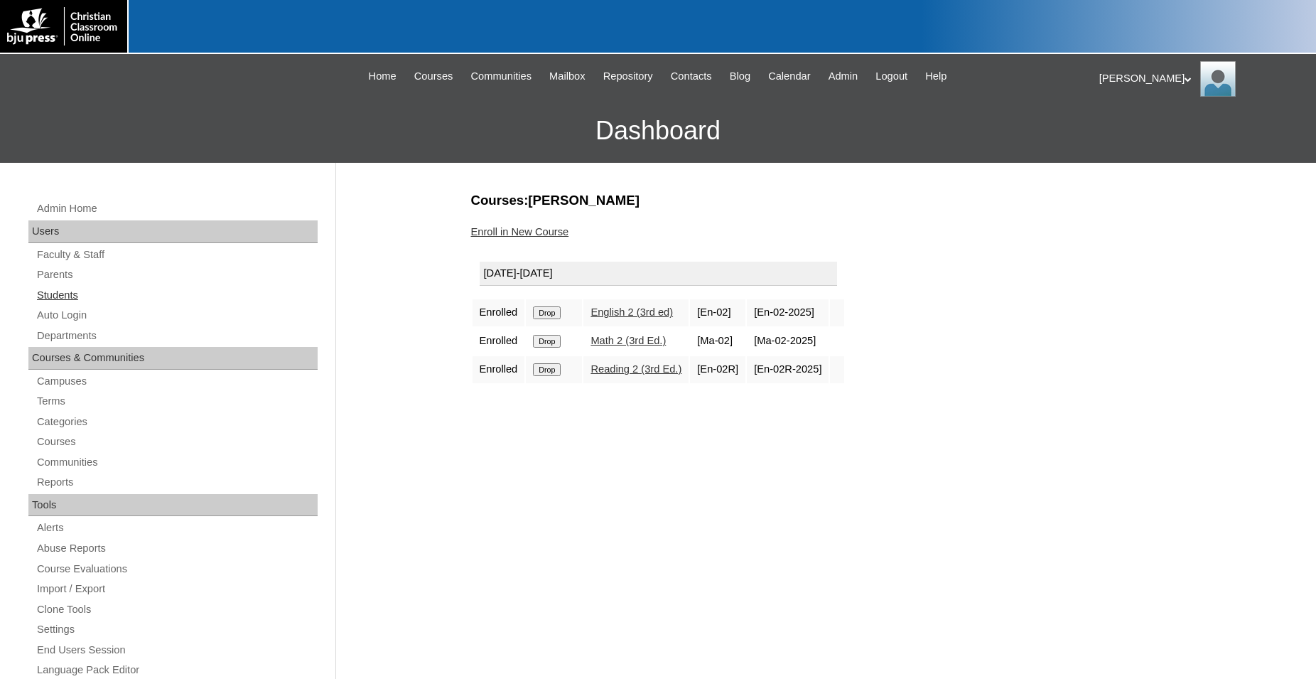
click at [65, 296] on link "Students" at bounding box center [177, 295] width 282 height 18
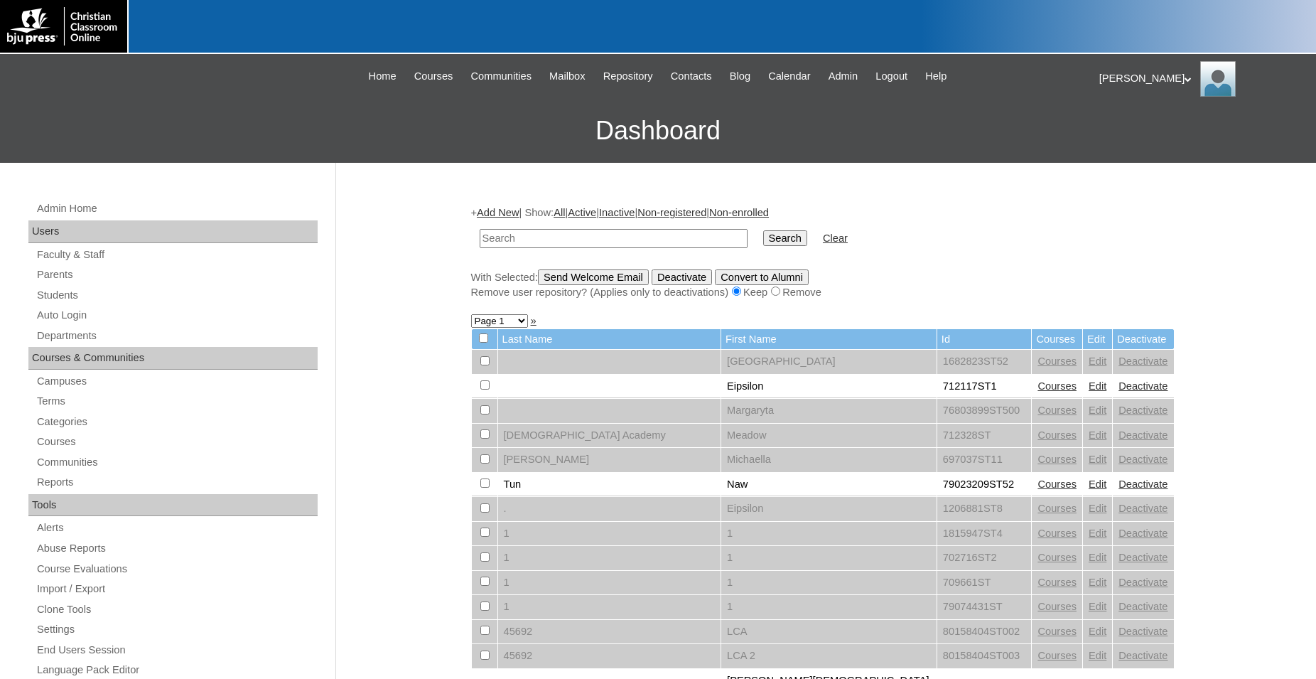
click at [620, 239] on input "text" at bounding box center [614, 238] width 268 height 19
type input "80189220"
click at [763, 230] on input "Search" at bounding box center [785, 238] width 44 height 16
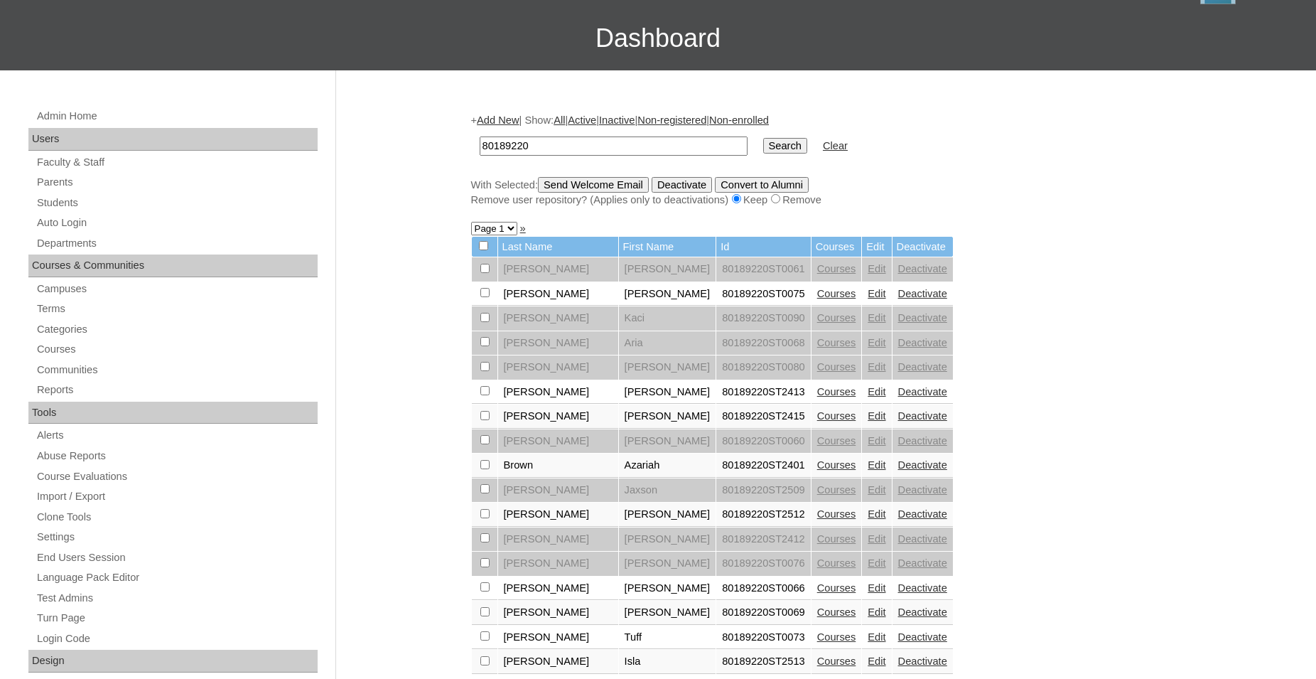
scroll to position [145, 0]
